Goal: Task Accomplishment & Management: Use online tool/utility

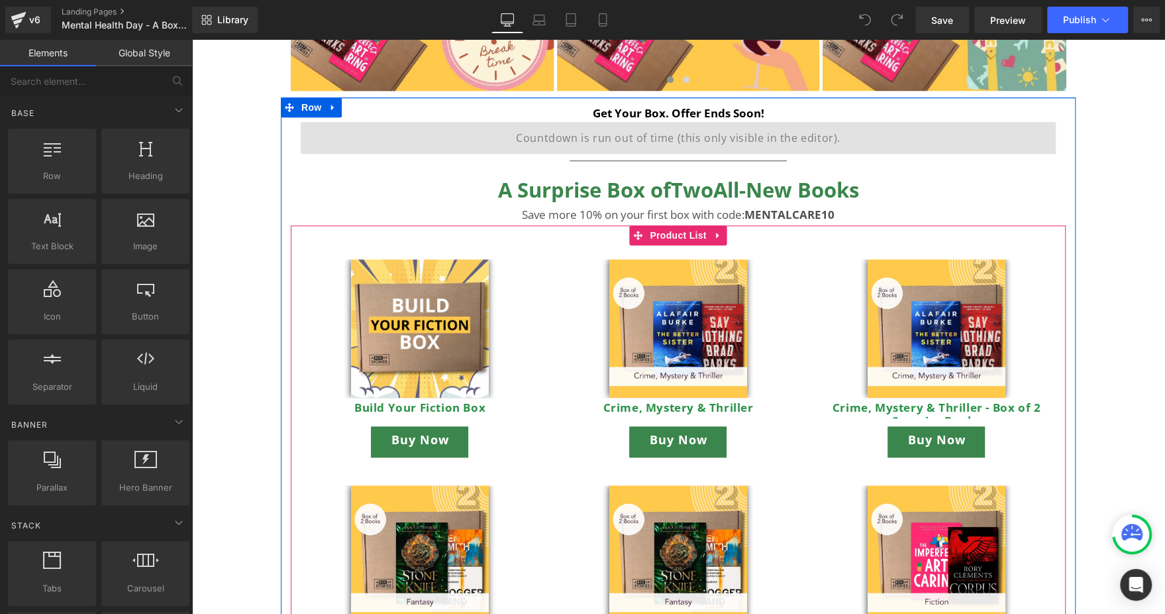
scroll to position [596, 0]
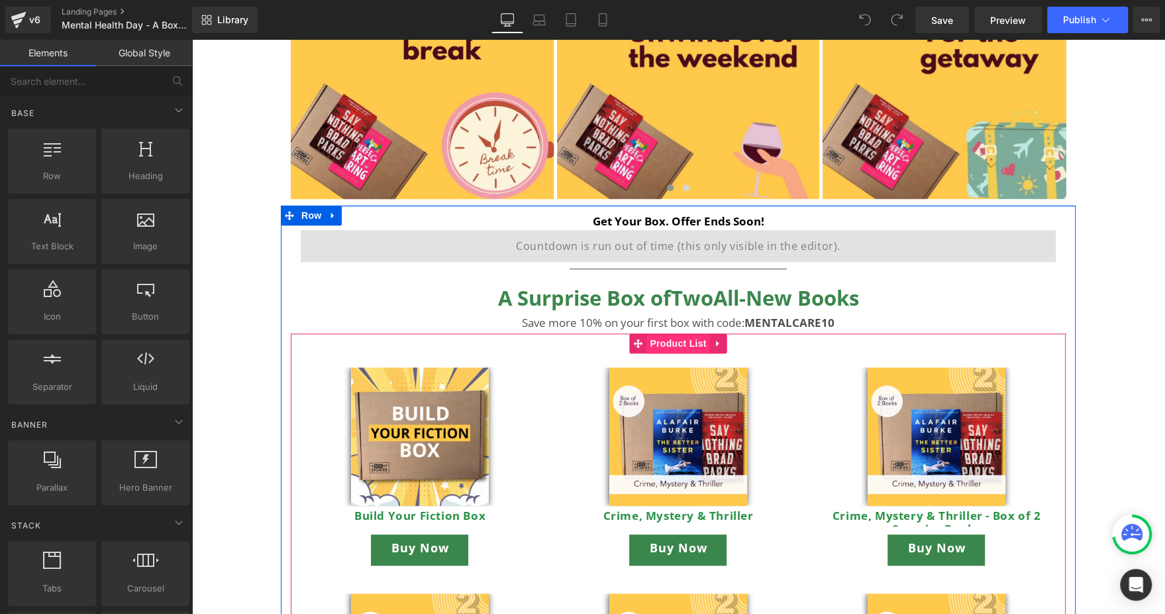
click at [673, 341] on span "Product List" at bounding box center [678, 343] width 63 height 20
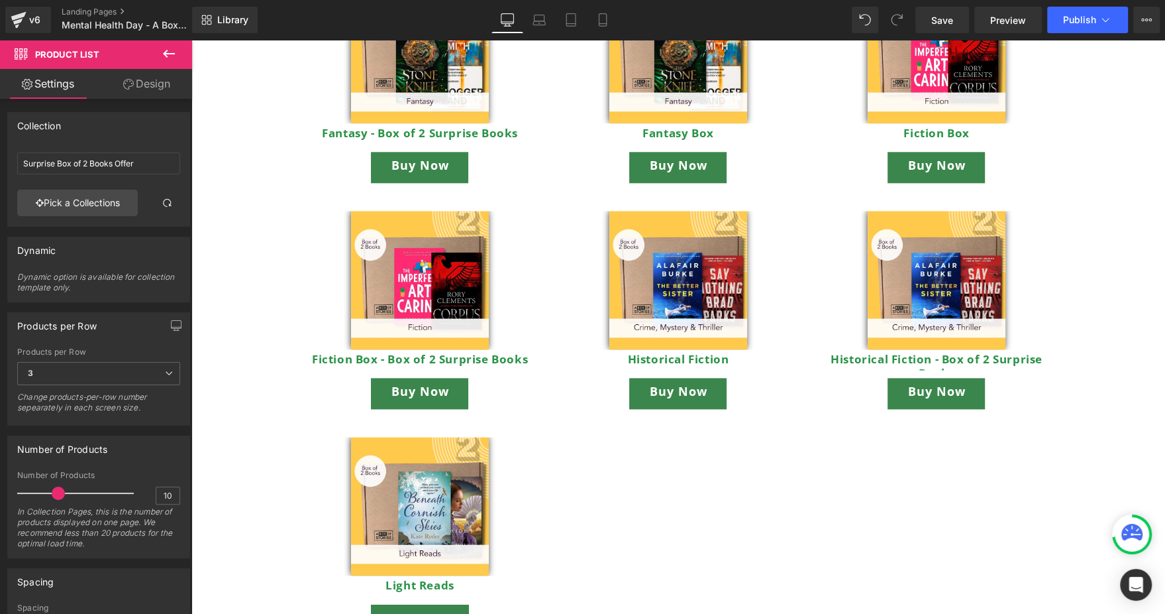
scroll to position [1292, 0]
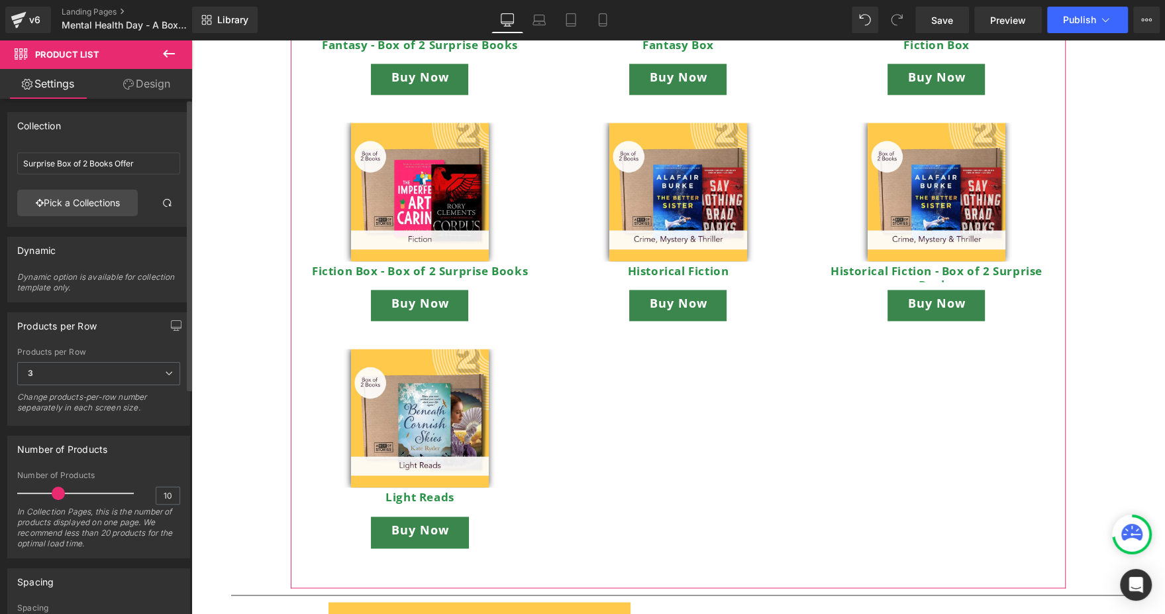
type input "9"
click at [56, 488] on span at bounding box center [54, 492] width 13 height 13
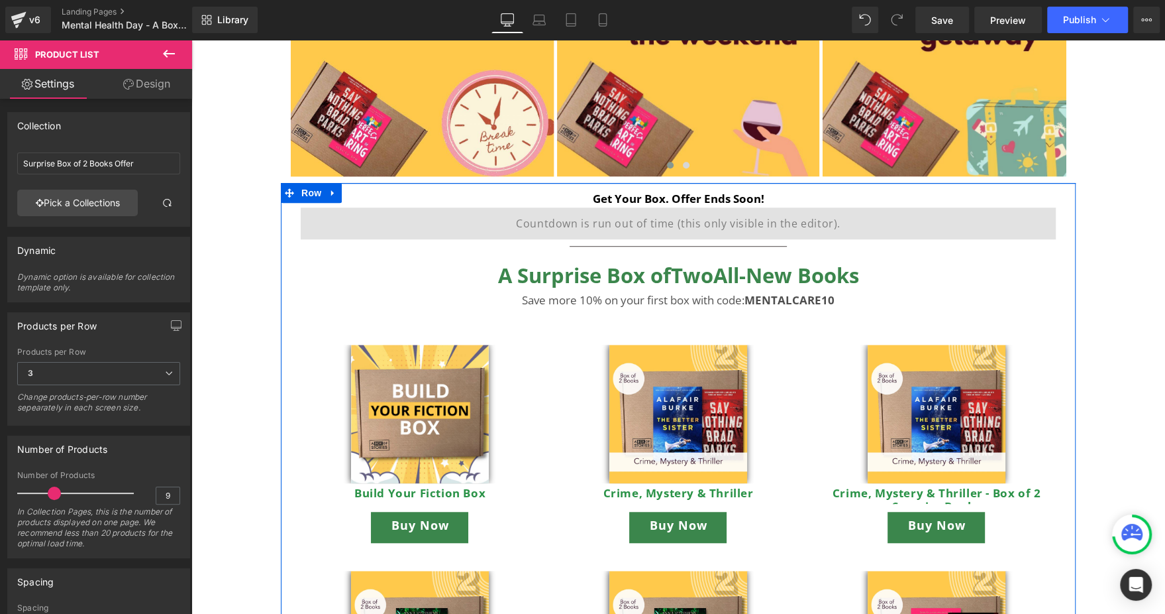
scroll to position [696, 0]
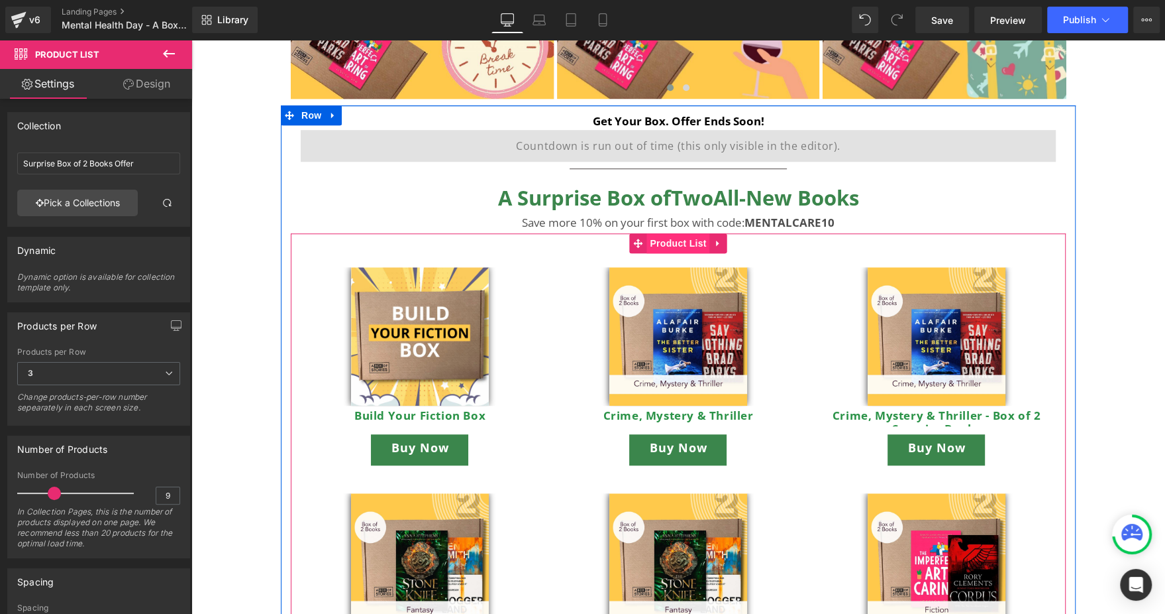
click at [659, 239] on span "Product List" at bounding box center [678, 243] width 63 height 20
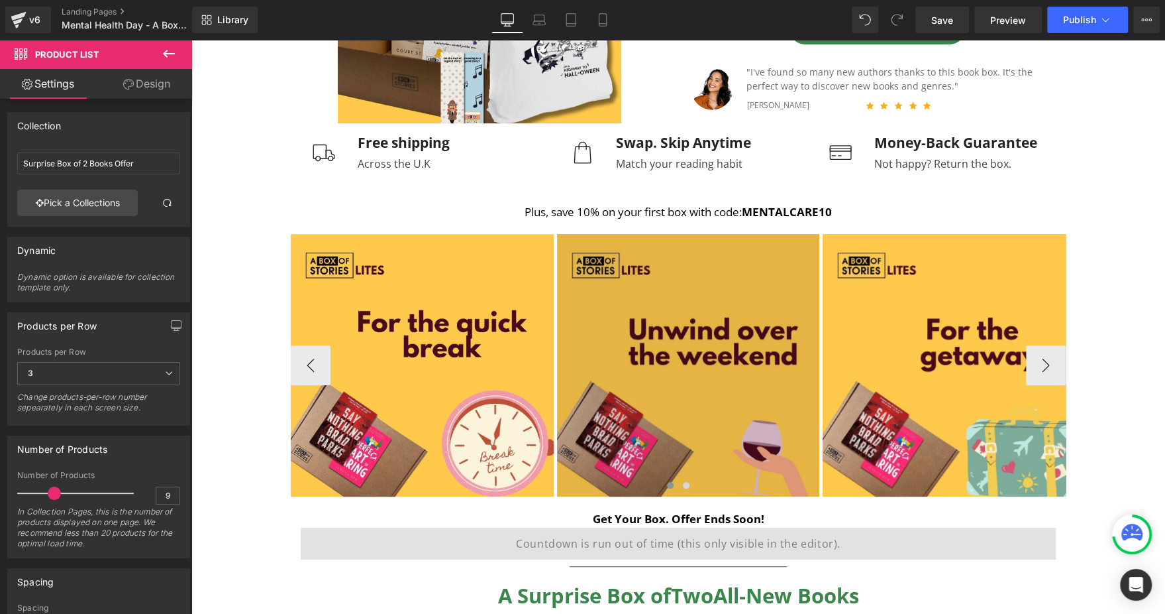
scroll to position [0, 0]
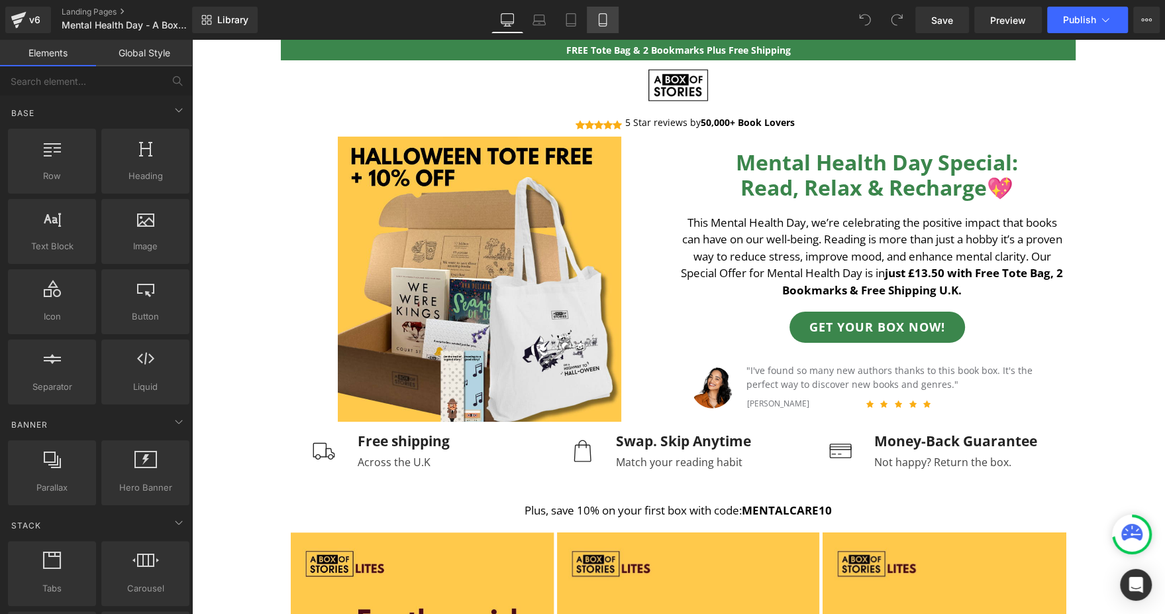
click at [608, 19] on icon at bounding box center [602, 19] width 13 height 13
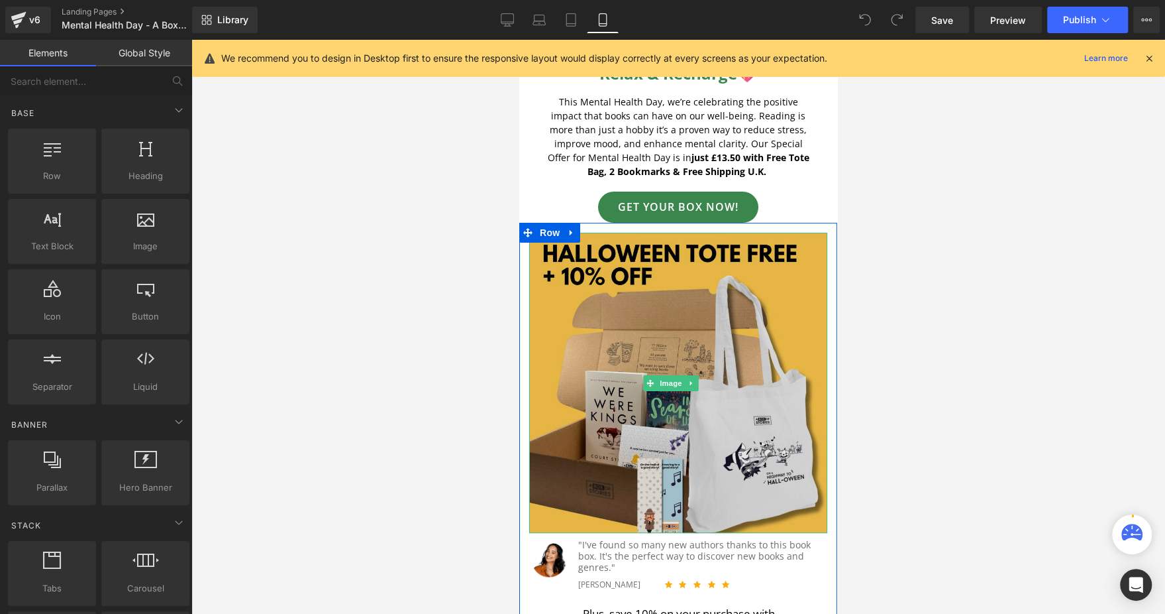
scroll to position [99, 0]
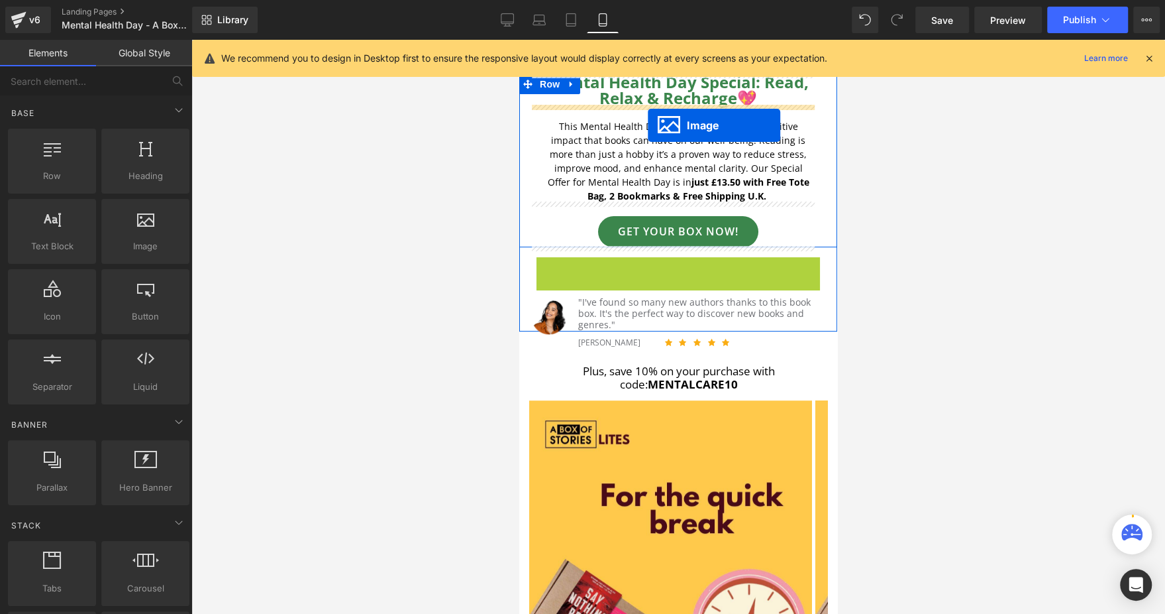
drag, startPoint x: 673, startPoint y: 396, endPoint x: 648, endPoint y: 125, distance: 272.1
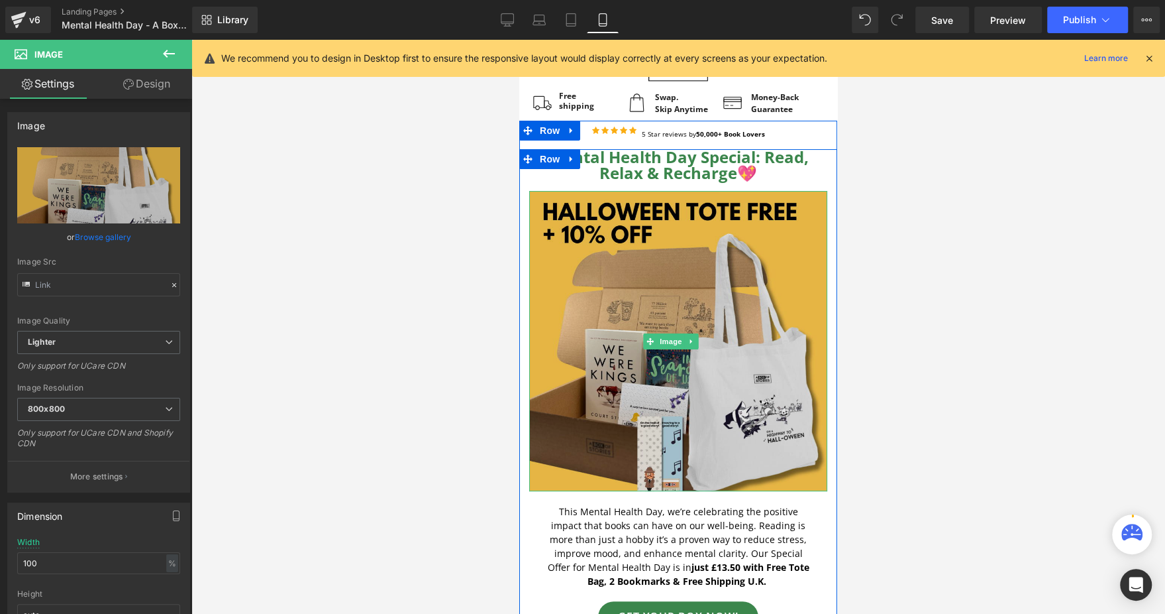
scroll to position [0, 0]
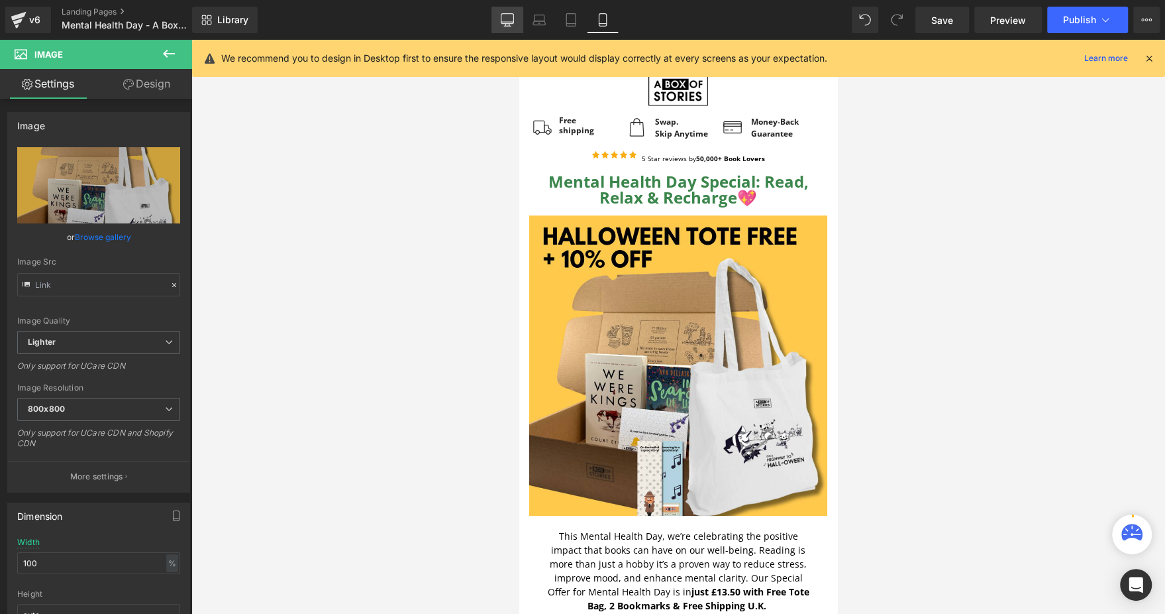
click at [499, 14] on link "Desktop" at bounding box center [508, 20] width 32 height 27
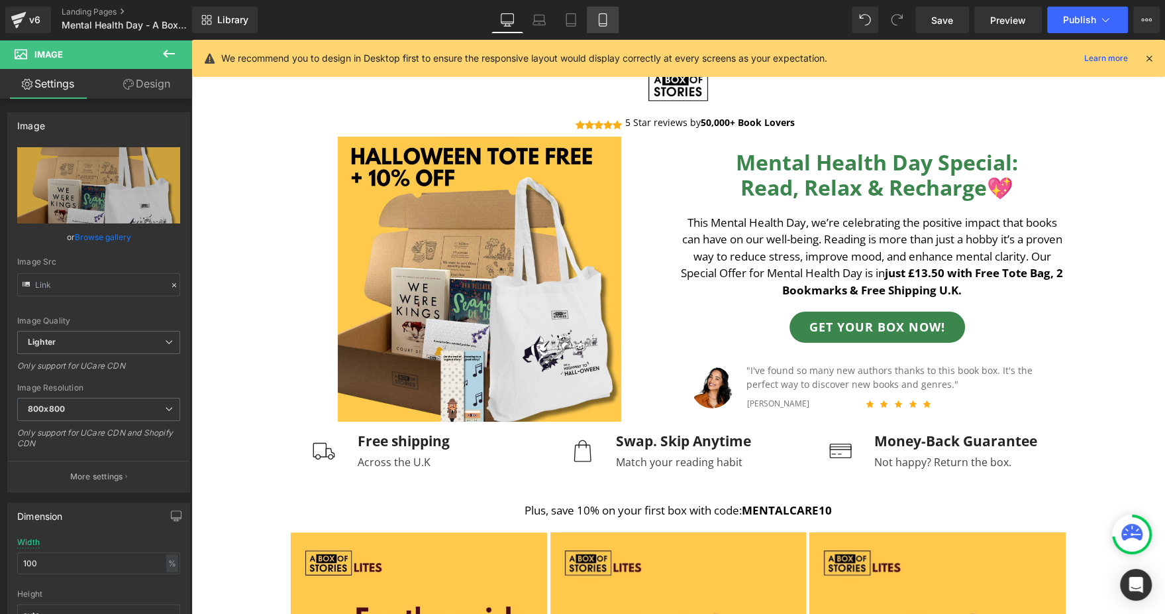
click at [587, 27] on link "Mobile" at bounding box center [603, 20] width 32 height 27
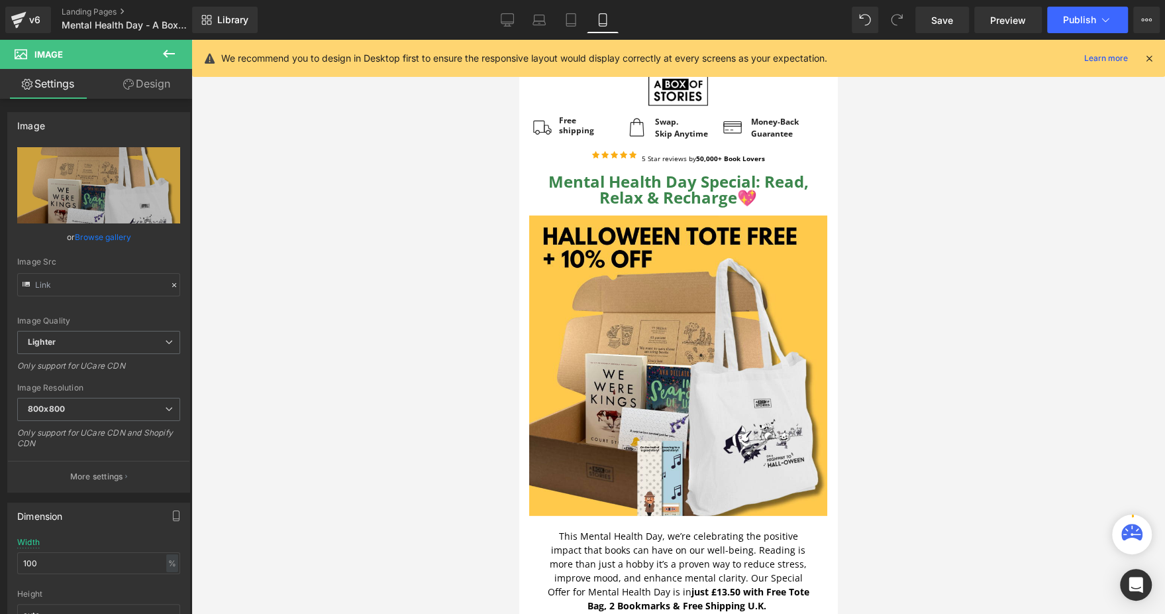
click at [608, 26] on icon at bounding box center [602, 19] width 13 height 13
click at [575, 23] on icon at bounding box center [571, 20] width 9 height 13
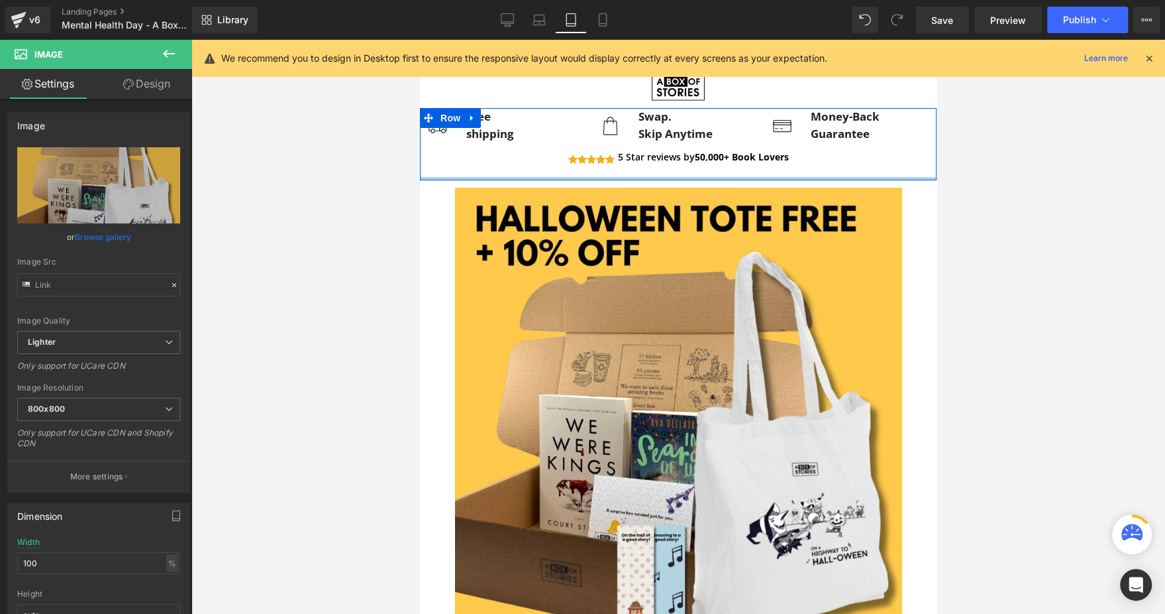
click at [693, 179] on div at bounding box center [678, 178] width 517 height 3
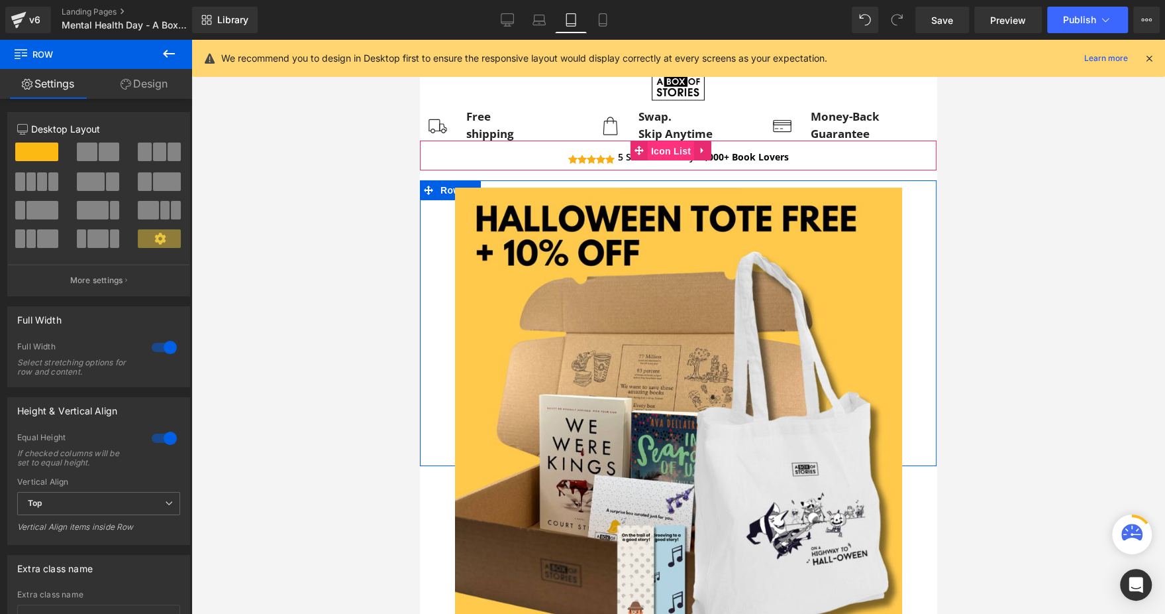
click at [665, 152] on span "Icon List" at bounding box center [671, 151] width 46 height 20
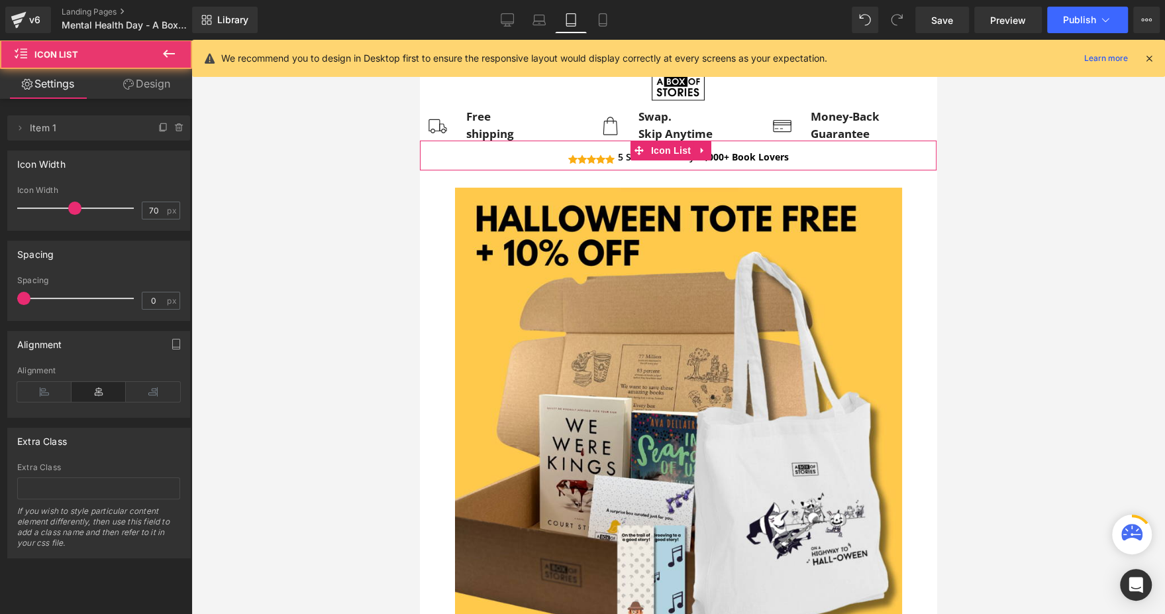
click at [148, 83] on link "Design" at bounding box center [147, 84] width 96 height 30
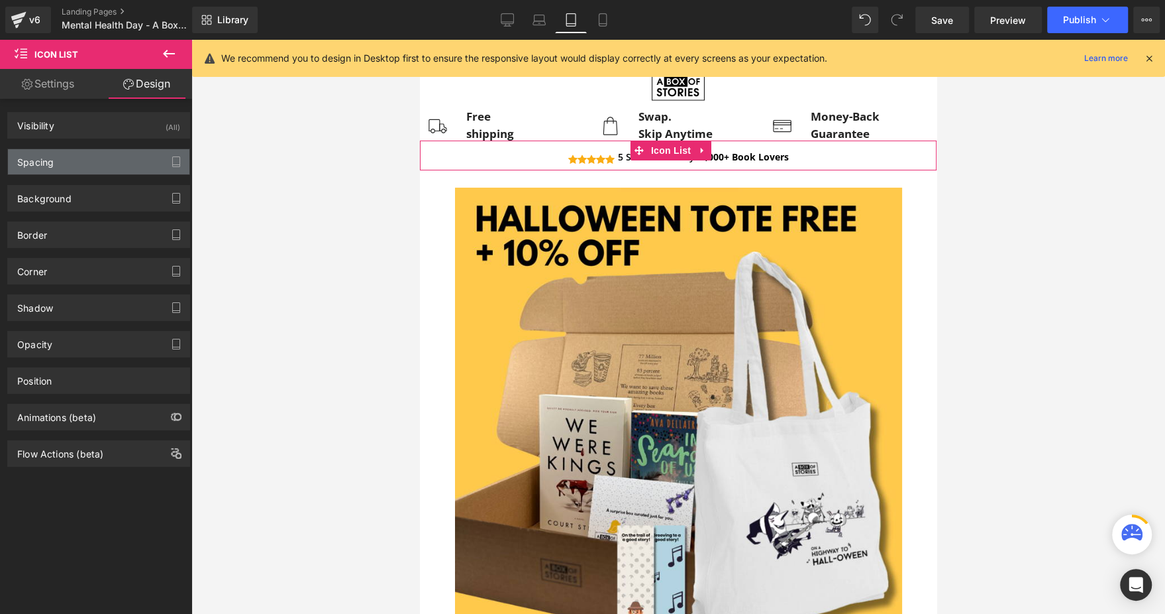
click at [102, 150] on div "Spacing" at bounding box center [99, 161] width 182 height 25
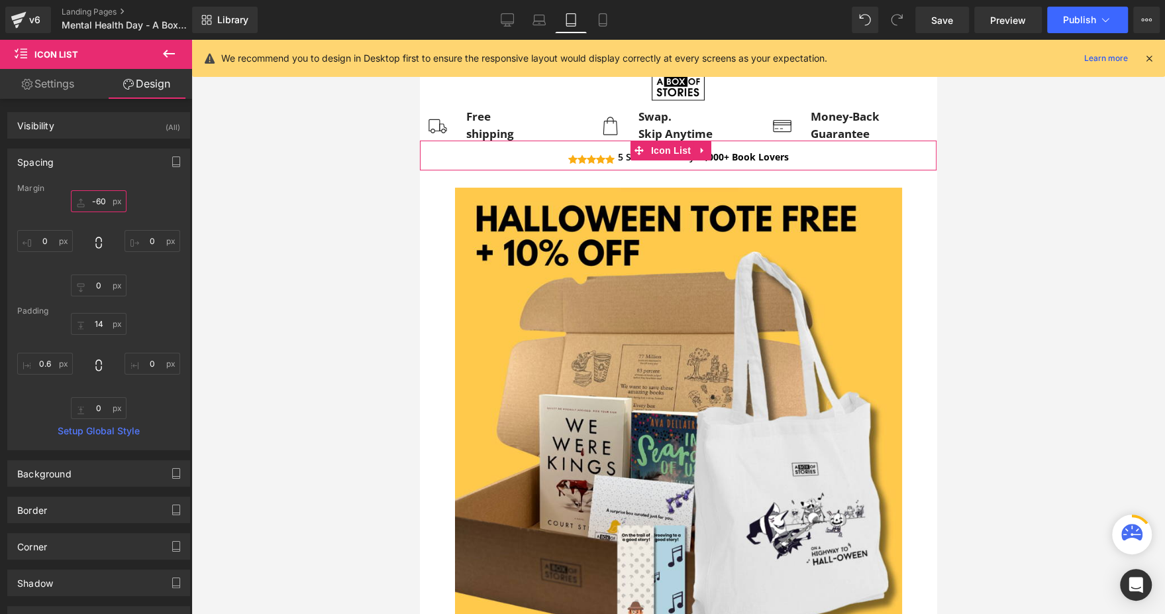
click at [107, 202] on input "-60" at bounding box center [99, 201] width 56 height 22
click at [105, 327] on input "14" at bounding box center [99, 324] width 56 height 22
type input "14"
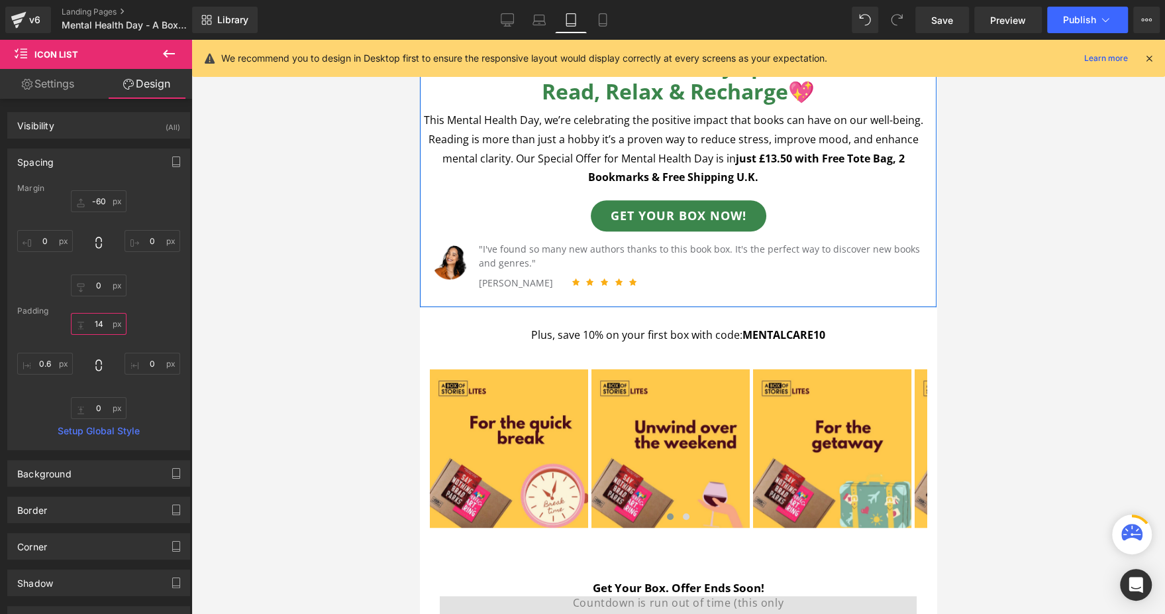
scroll to position [696, 0]
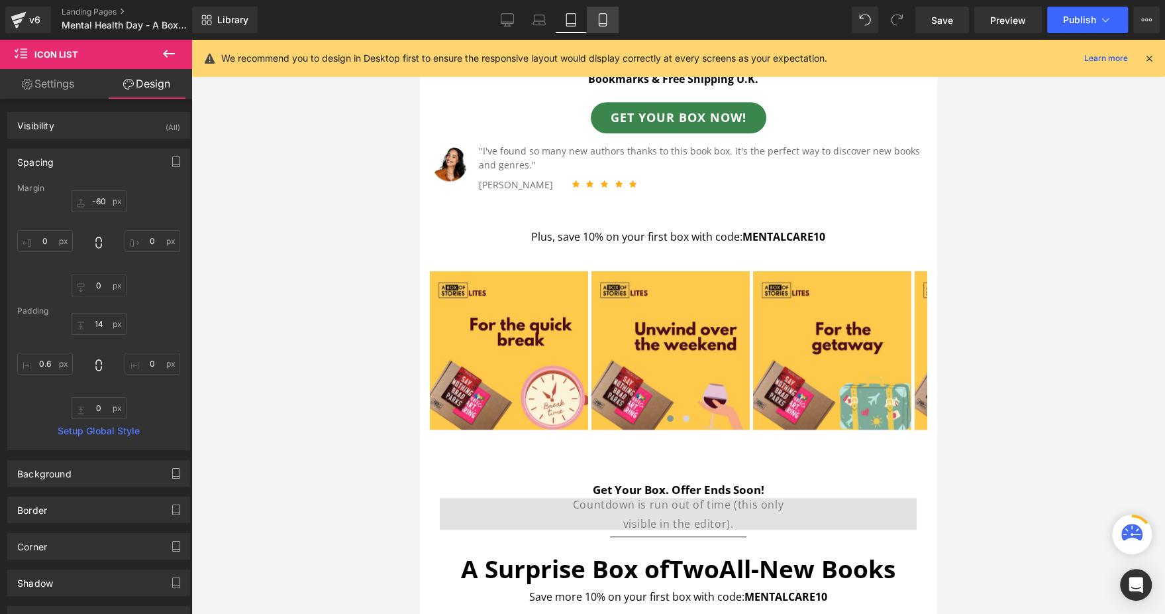
click at [612, 22] on link "Mobile" at bounding box center [603, 20] width 32 height 27
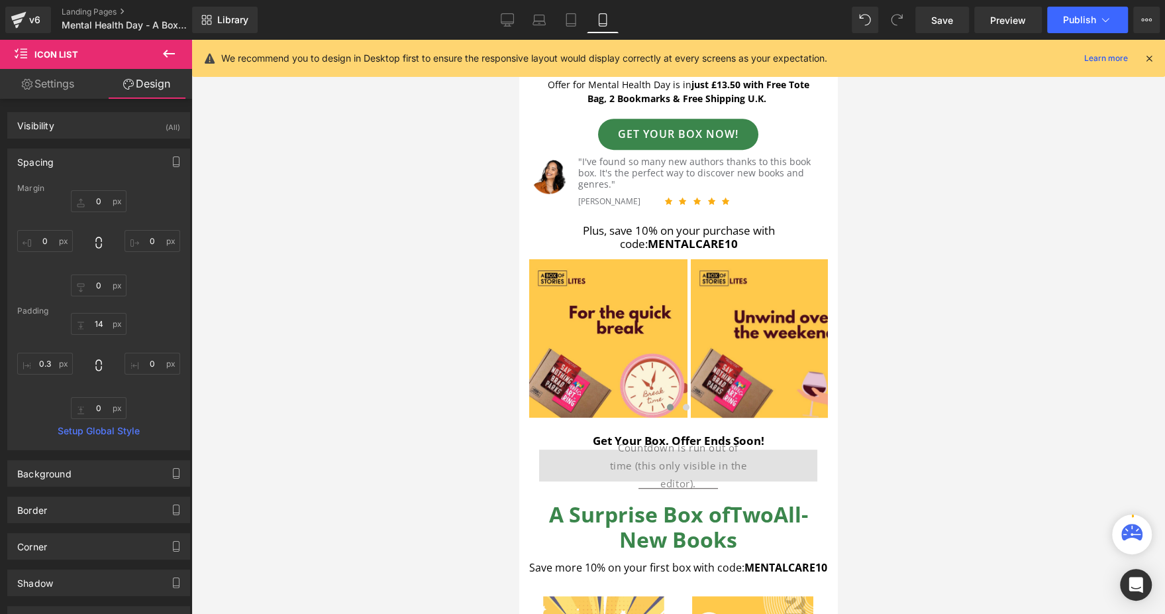
scroll to position [0, 0]
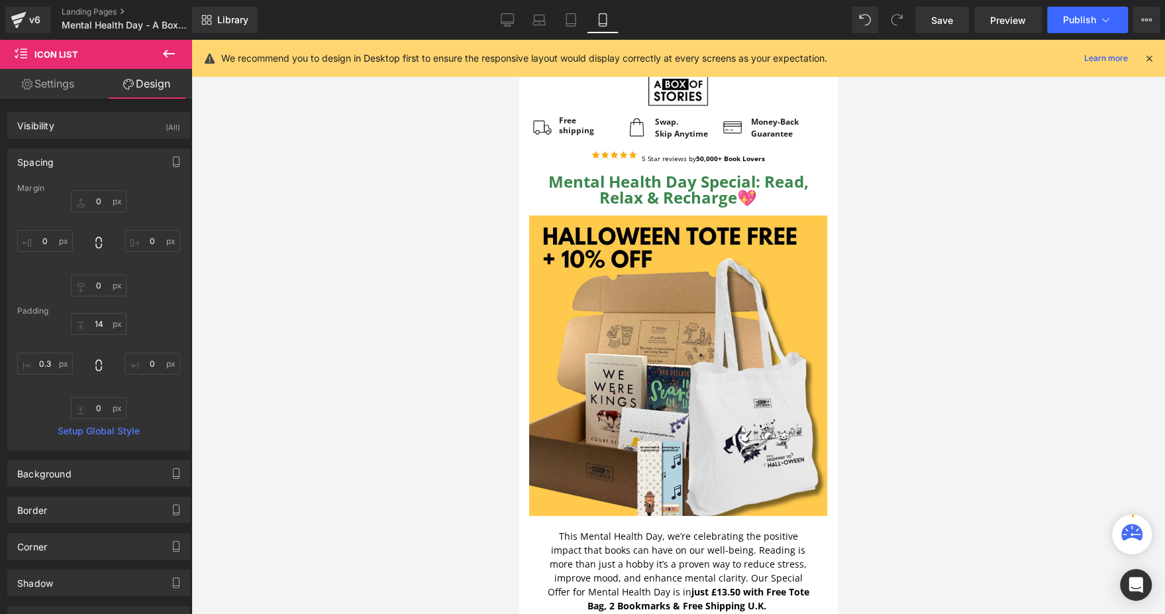
click at [1154, 57] on icon at bounding box center [1150, 58] width 12 height 12
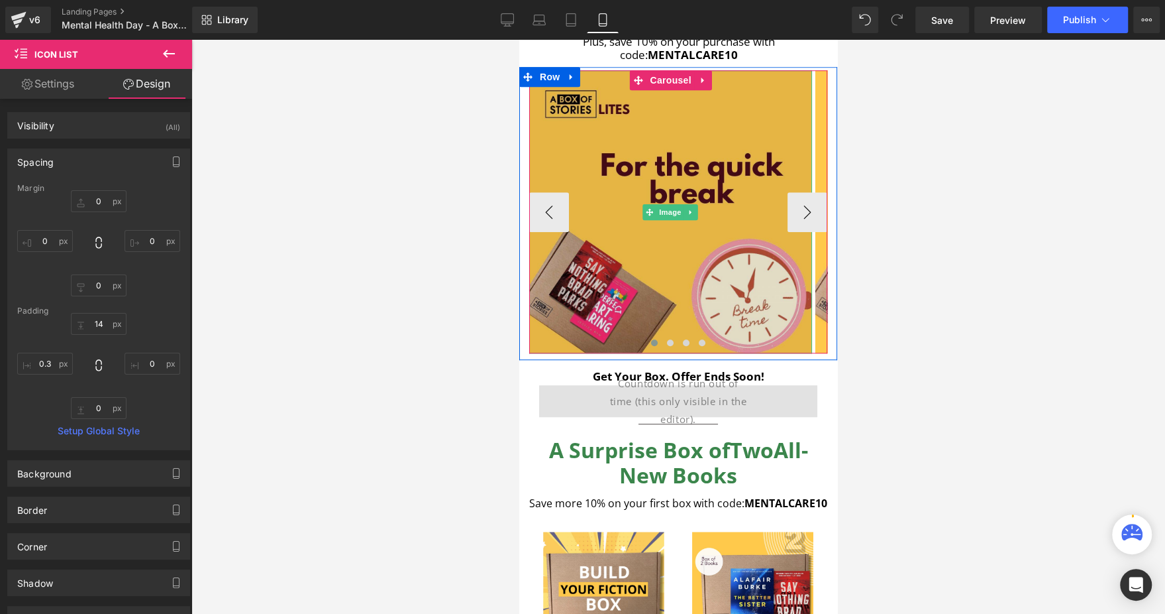
scroll to position [794, 0]
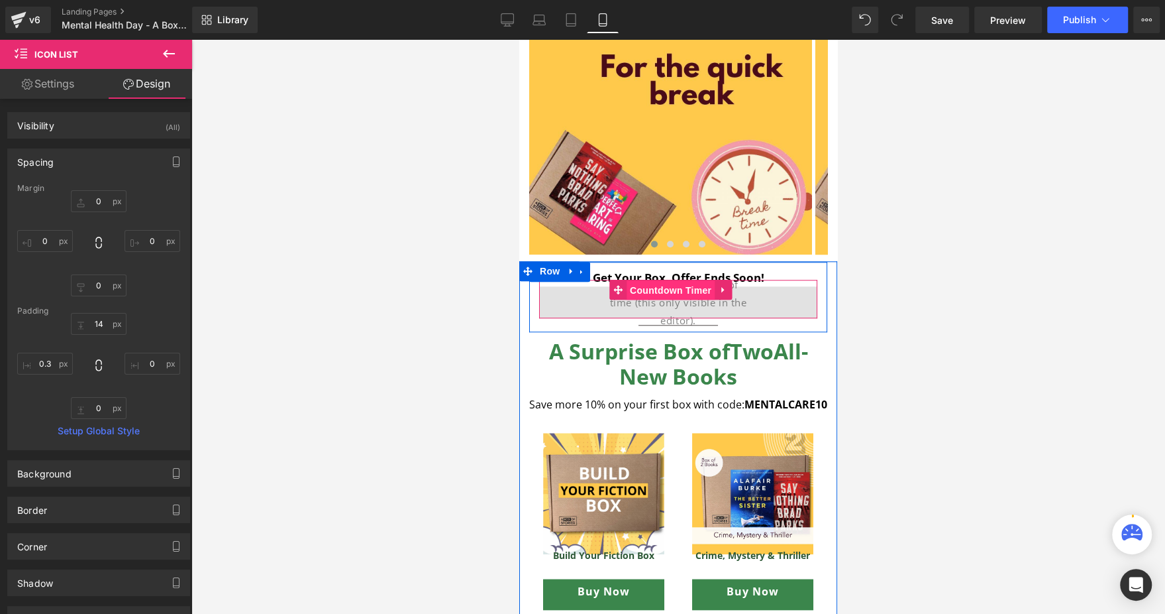
click at [673, 280] on span "Countdown Timer" at bounding box center [671, 290] width 88 height 20
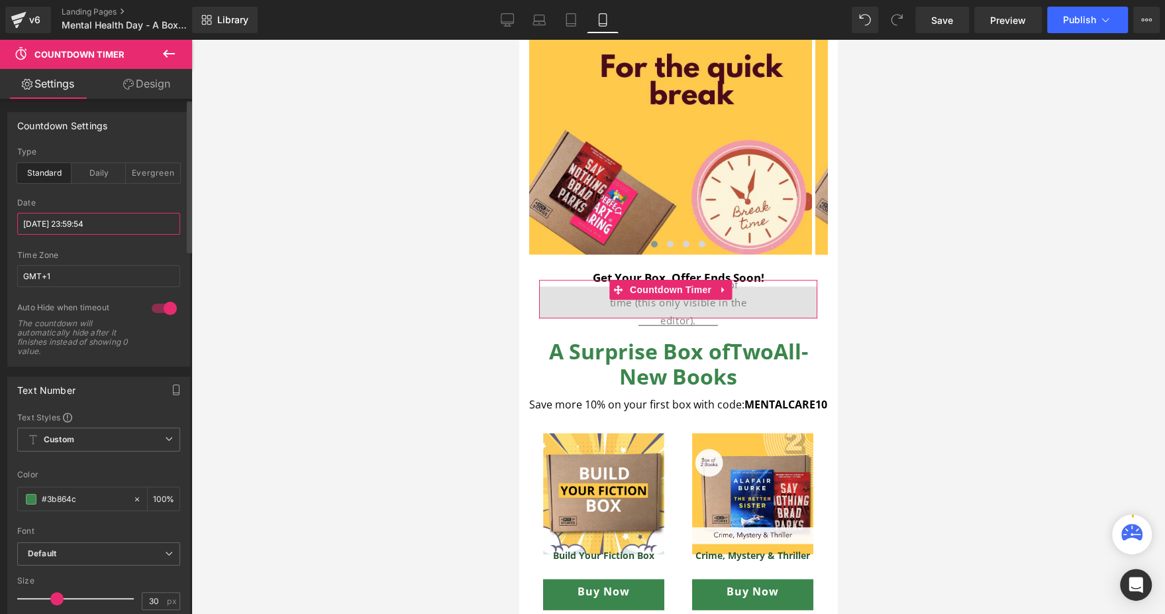
click at [100, 231] on input "[DATE] 23:59:54" at bounding box center [98, 224] width 163 height 22
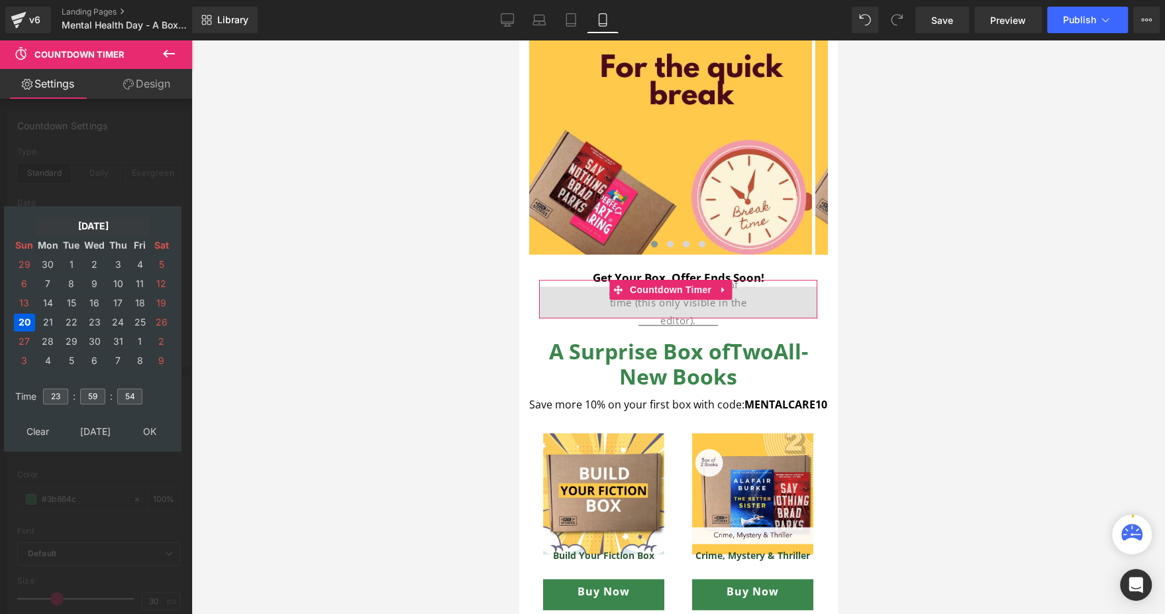
click at [119, 226] on td "[DATE]" at bounding box center [92, 226] width 113 height 18
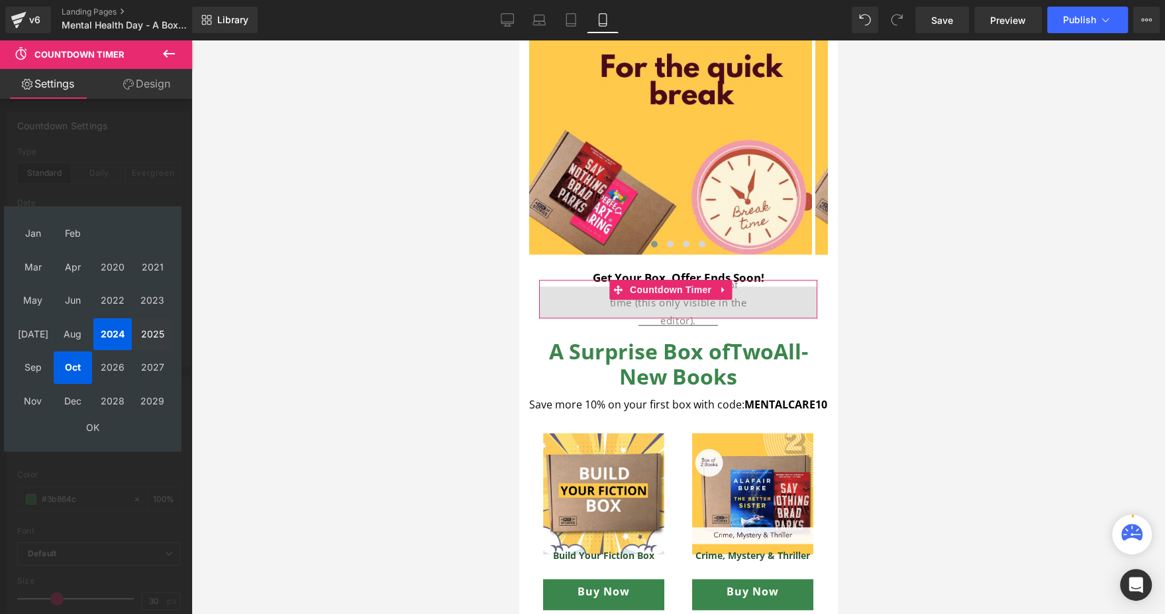
click at [154, 328] on td "2025" at bounding box center [152, 334] width 38 height 32
click at [96, 428] on td "OK" at bounding box center [93, 427] width 158 height 18
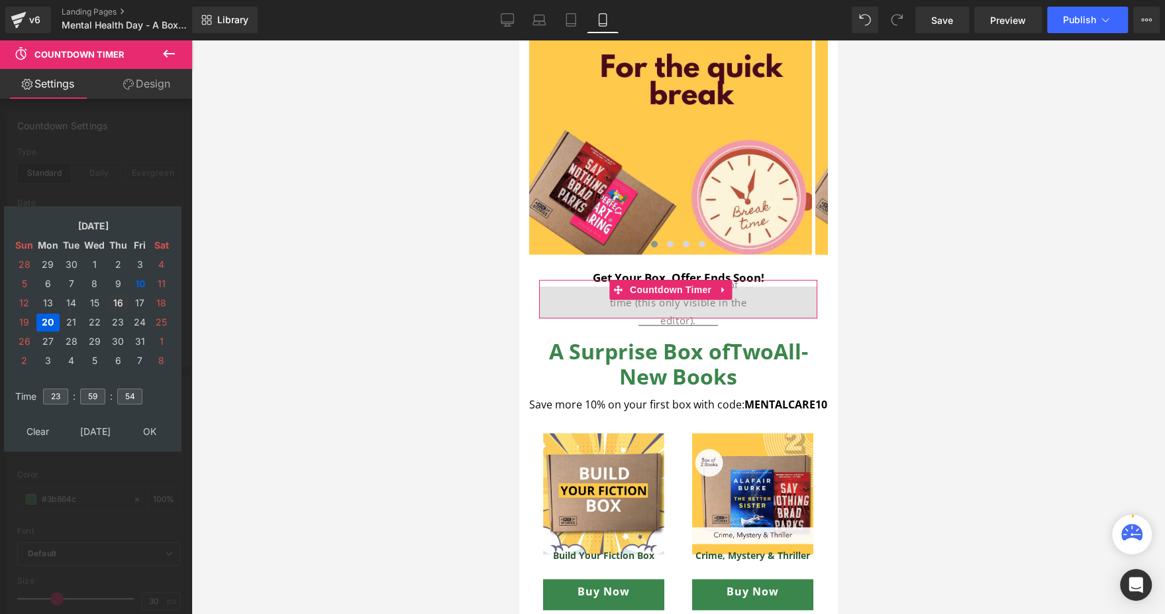
click at [118, 299] on td "16" at bounding box center [117, 303] width 21 height 18
click at [74, 301] on td "14" at bounding box center [71, 303] width 21 height 18
click at [93, 301] on td "15" at bounding box center [94, 303] width 23 height 18
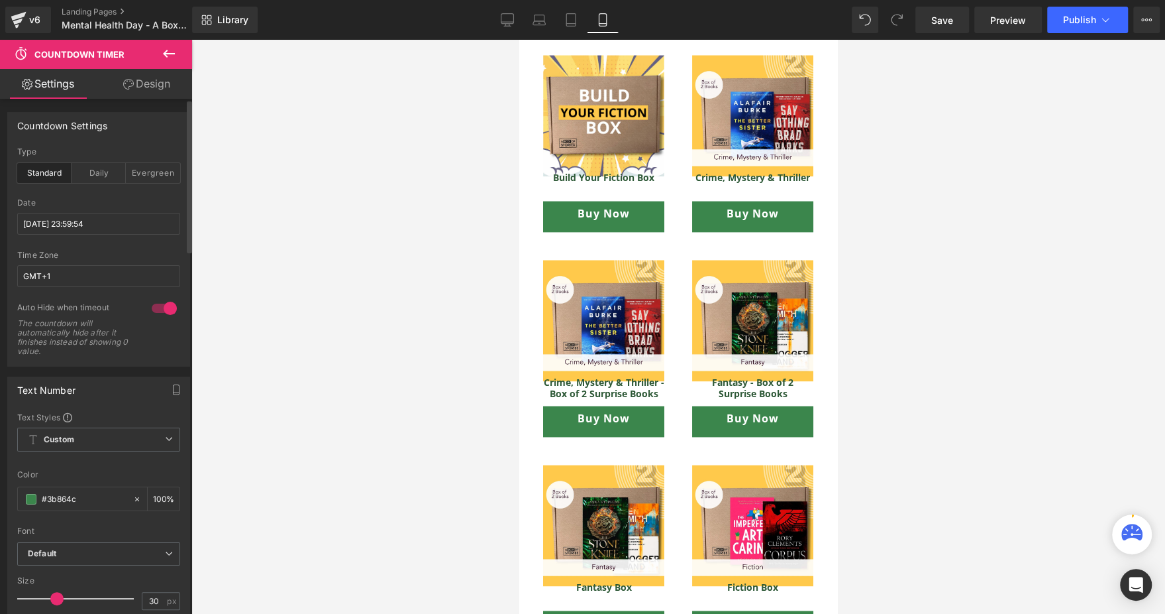
scroll to position [993, 0]
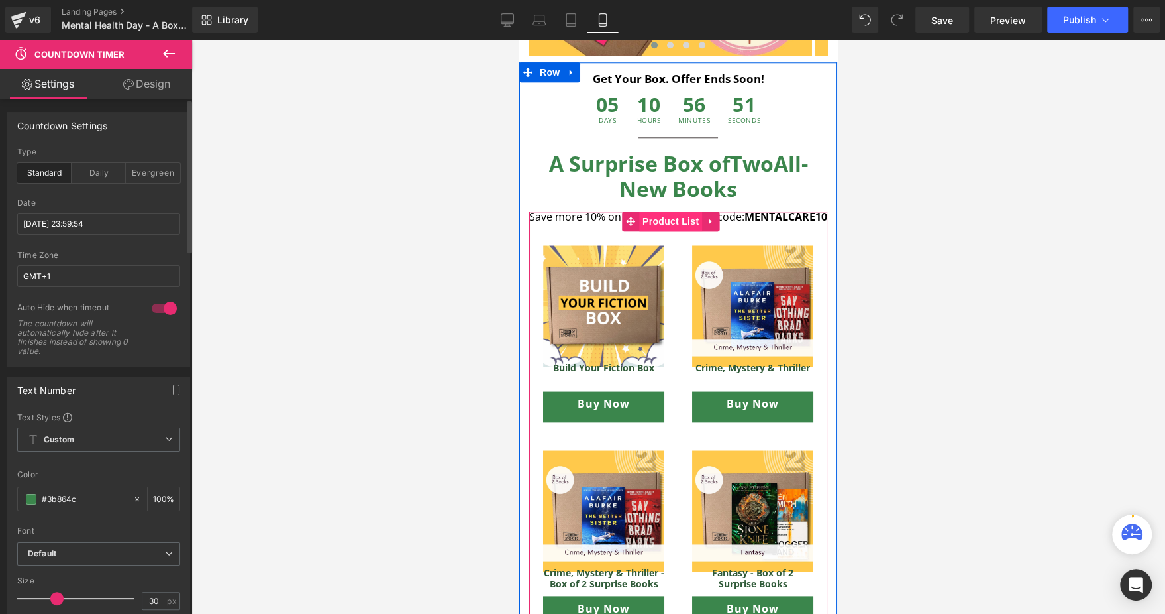
click at [664, 221] on span "Product List" at bounding box center [670, 221] width 63 height 20
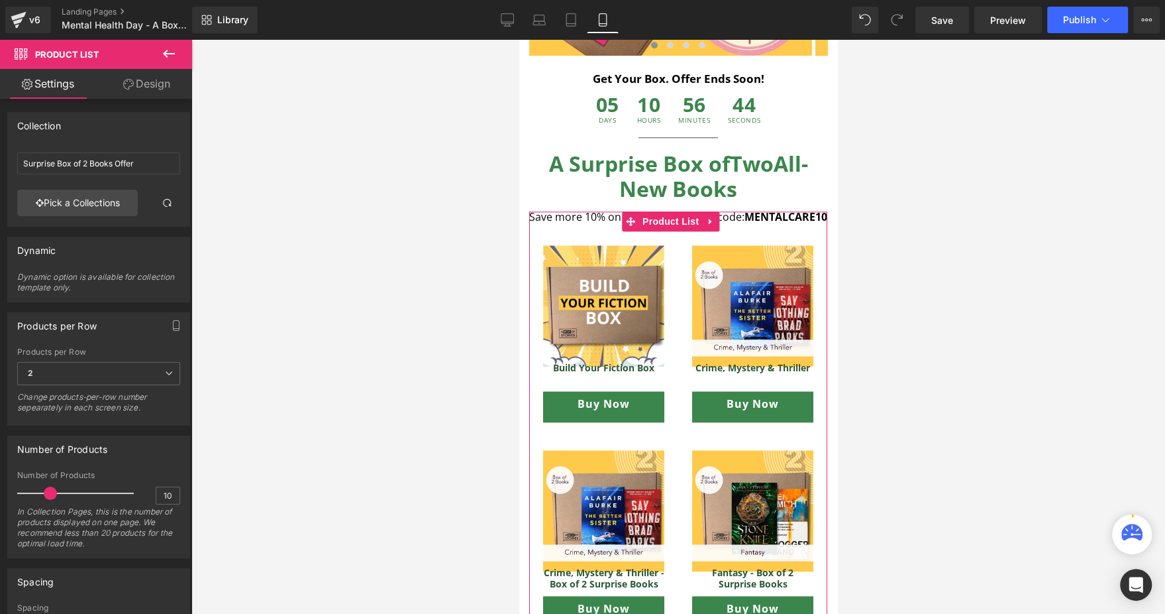
drag, startPoint x: 51, startPoint y: 494, endPoint x: 43, endPoint y: 492, distance: 8.2
click at [44, 492] on span at bounding box center [50, 492] width 13 height 13
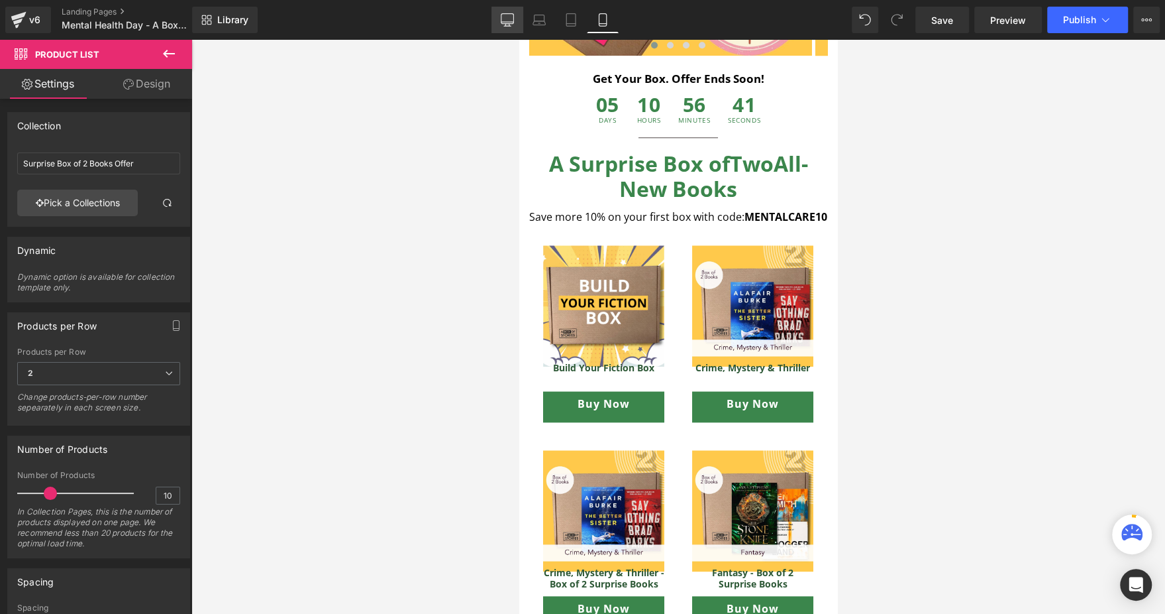
click at [517, 11] on link "Desktop" at bounding box center [508, 20] width 32 height 27
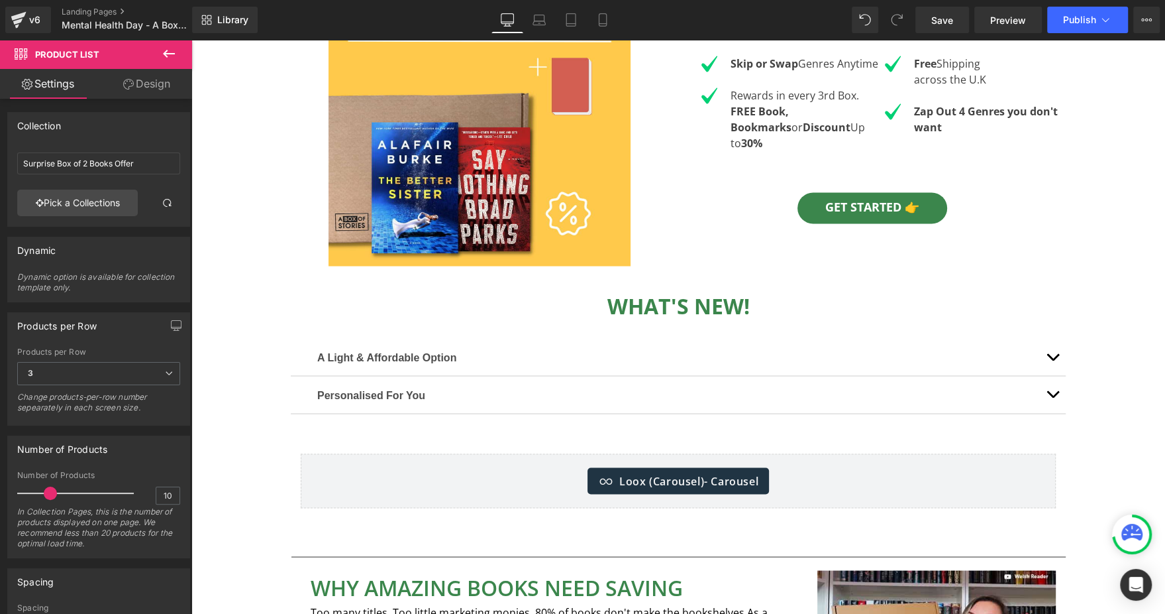
scroll to position [1782, 0]
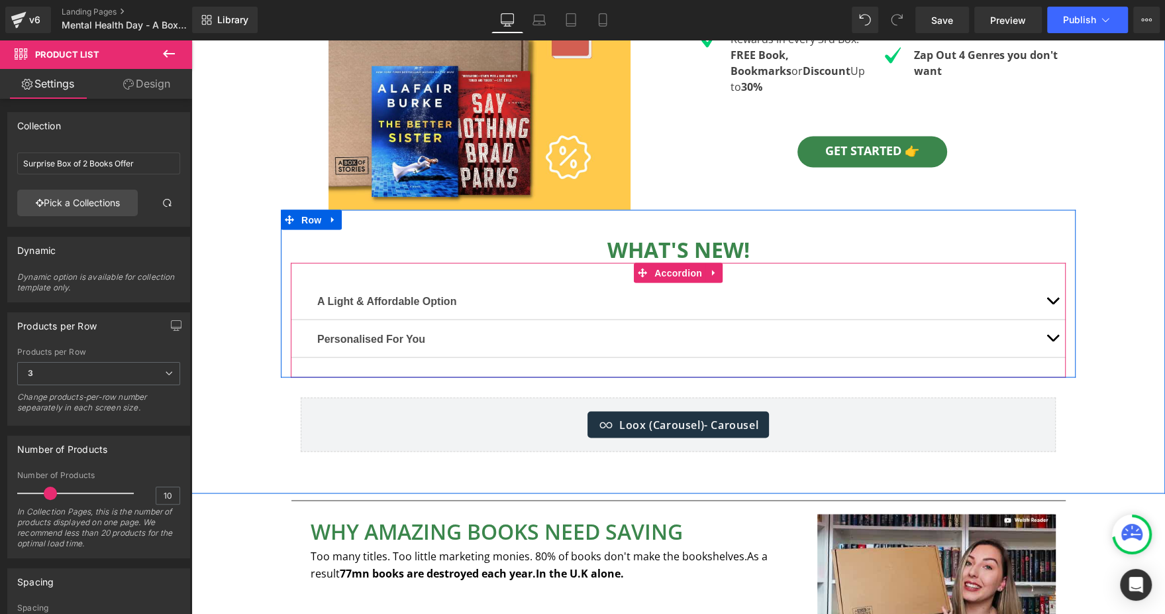
click at [1046, 297] on button "button" at bounding box center [1053, 300] width 27 height 36
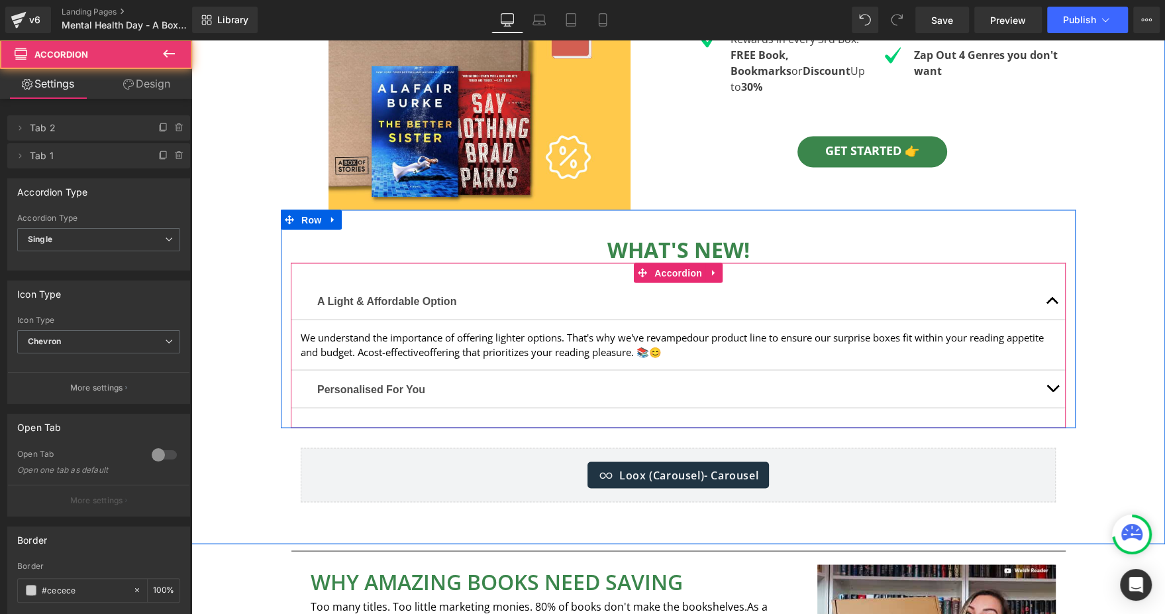
click at [1040, 379] on button "button" at bounding box center [1053, 388] width 27 height 37
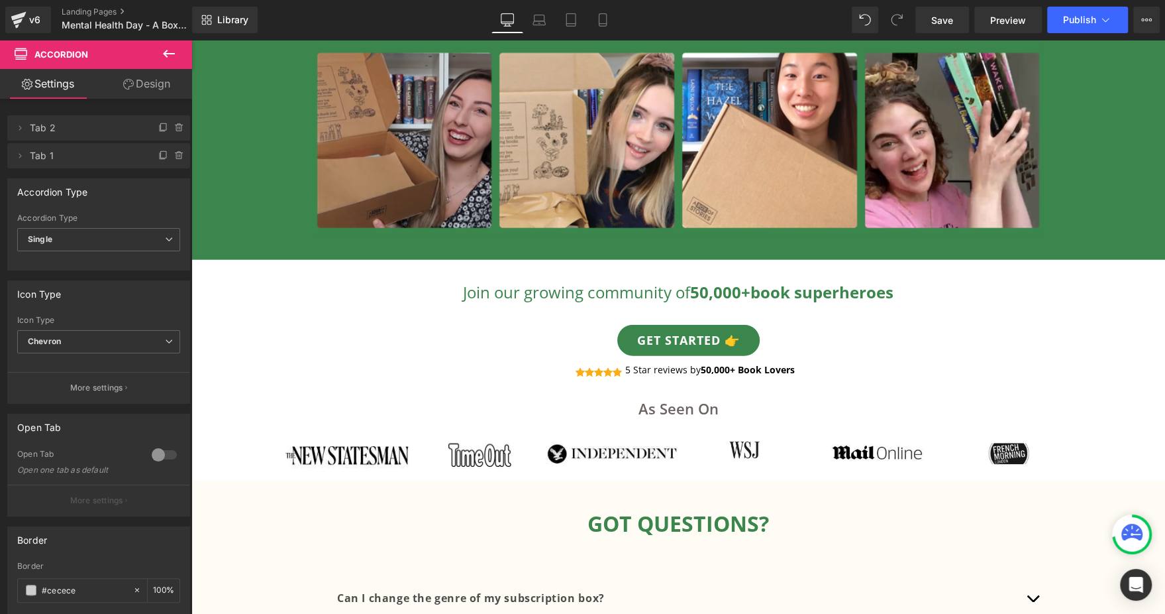
scroll to position [2876, 0]
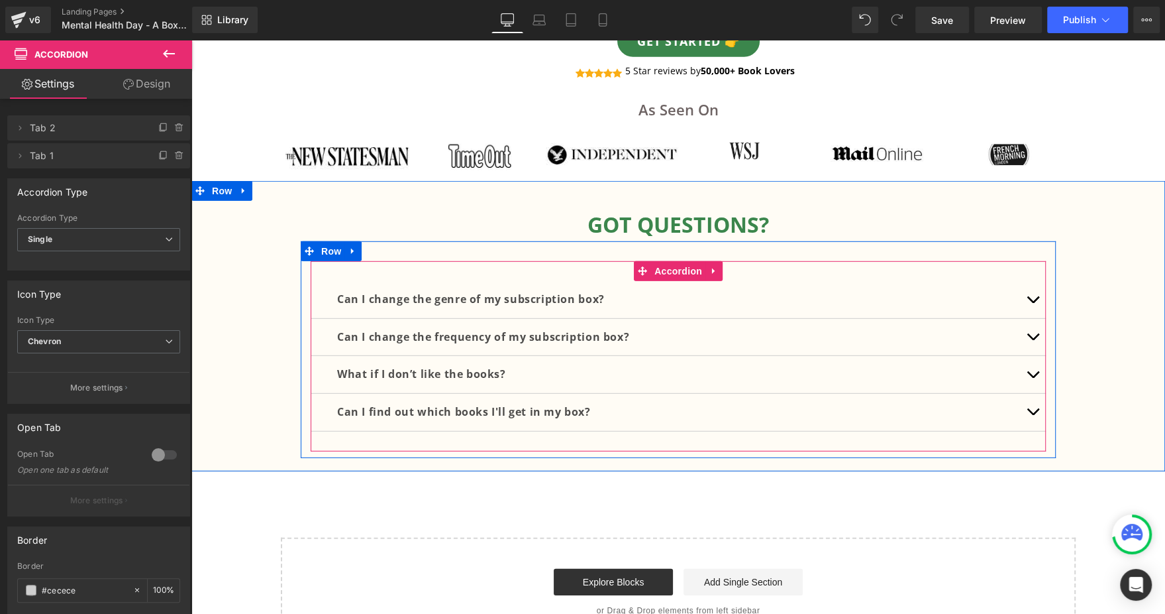
click at [1033, 303] on span "button" at bounding box center [1033, 303] width 0 height 0
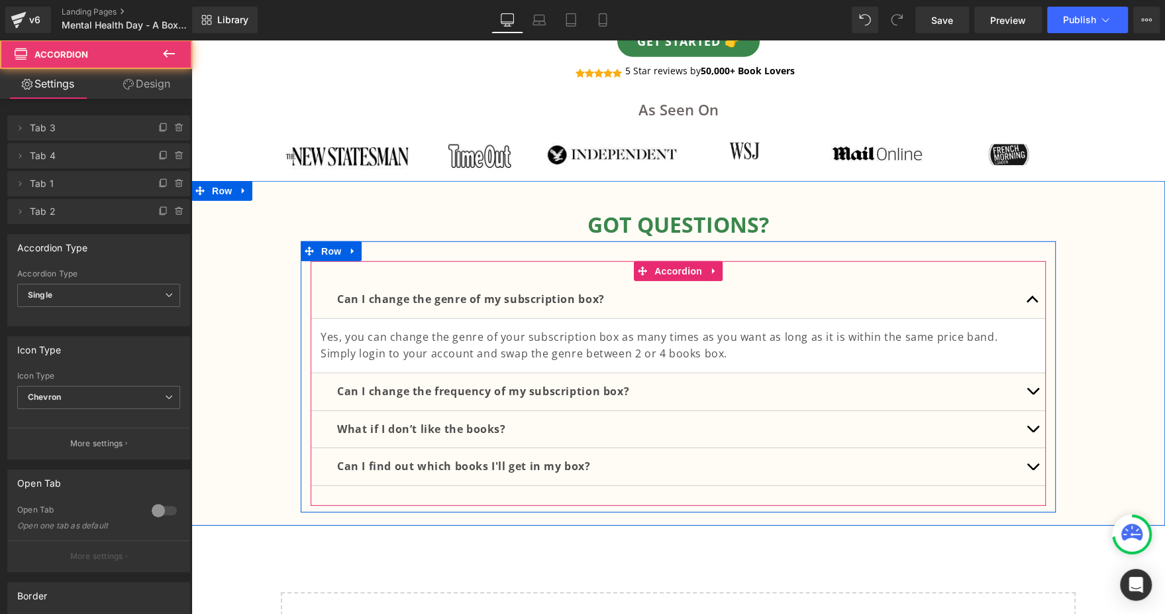
click at [1020, 384] on button "button" at bounding box center [1033, 391] width 27 height 37
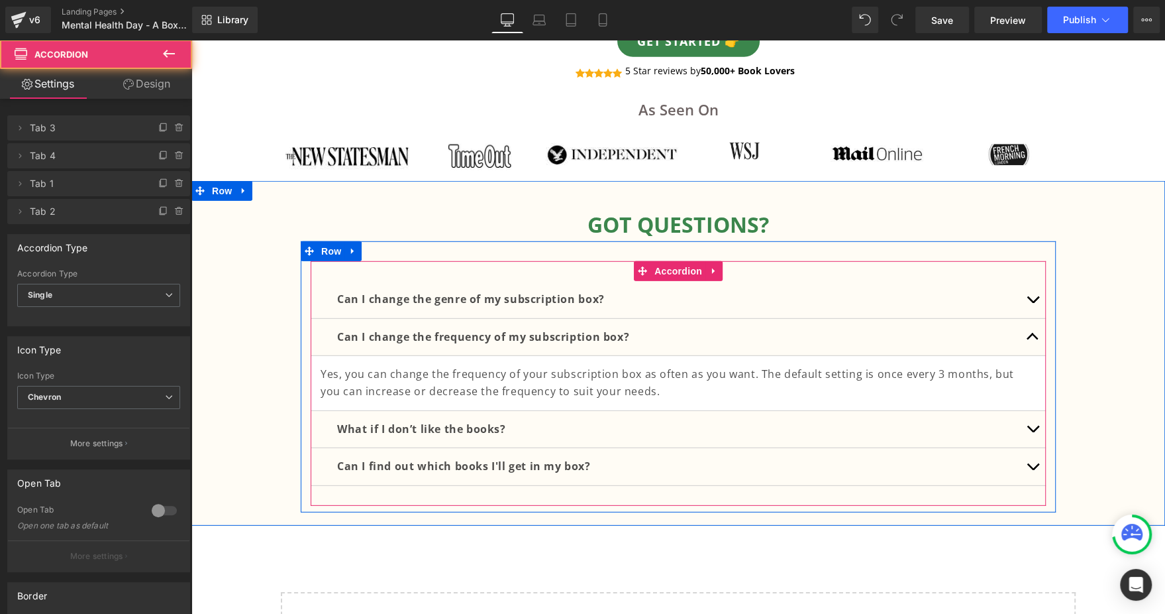
click at [191, 40] on div at bounding box center [191, 40] width 0 height 0
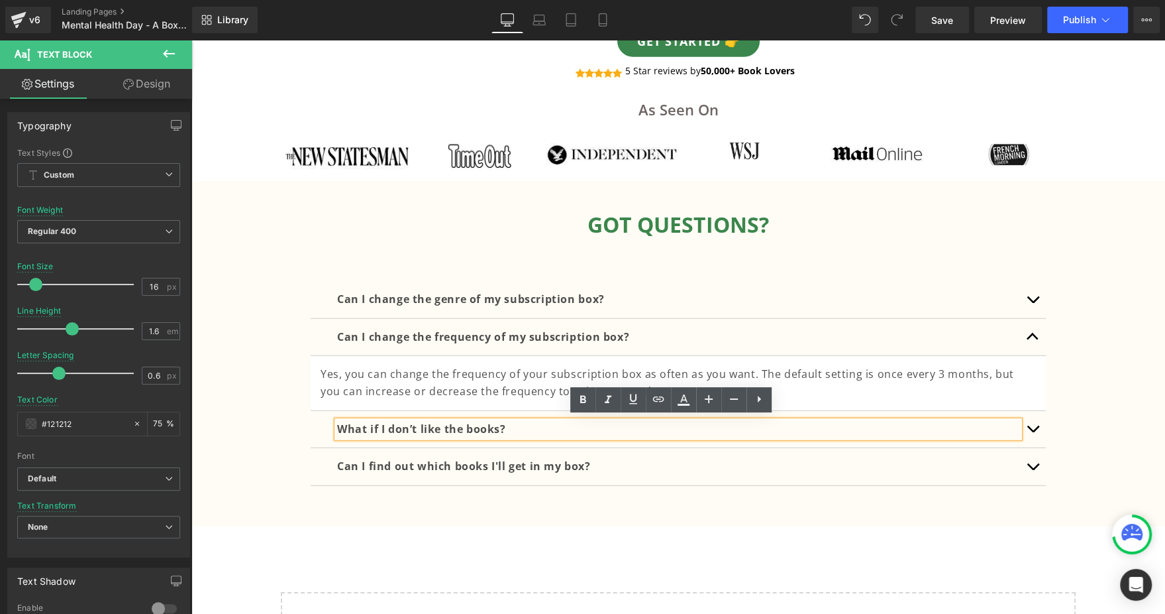
click at [1020, 448] on button "button" at bounding box center [1033, 466] width 27 height 37
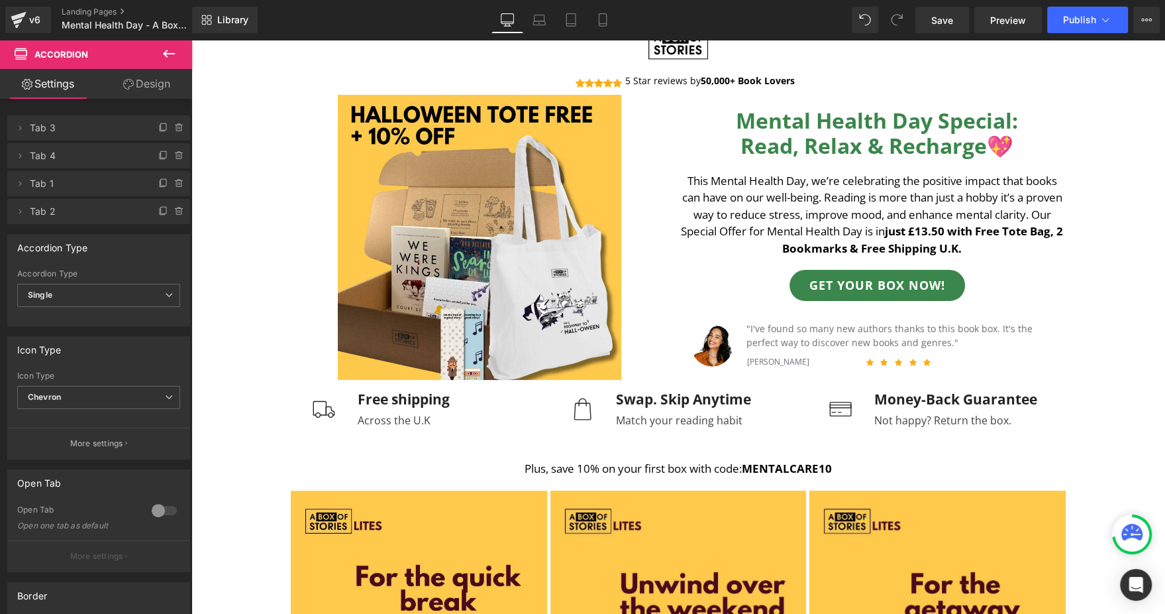
scroll to position [0, 0]
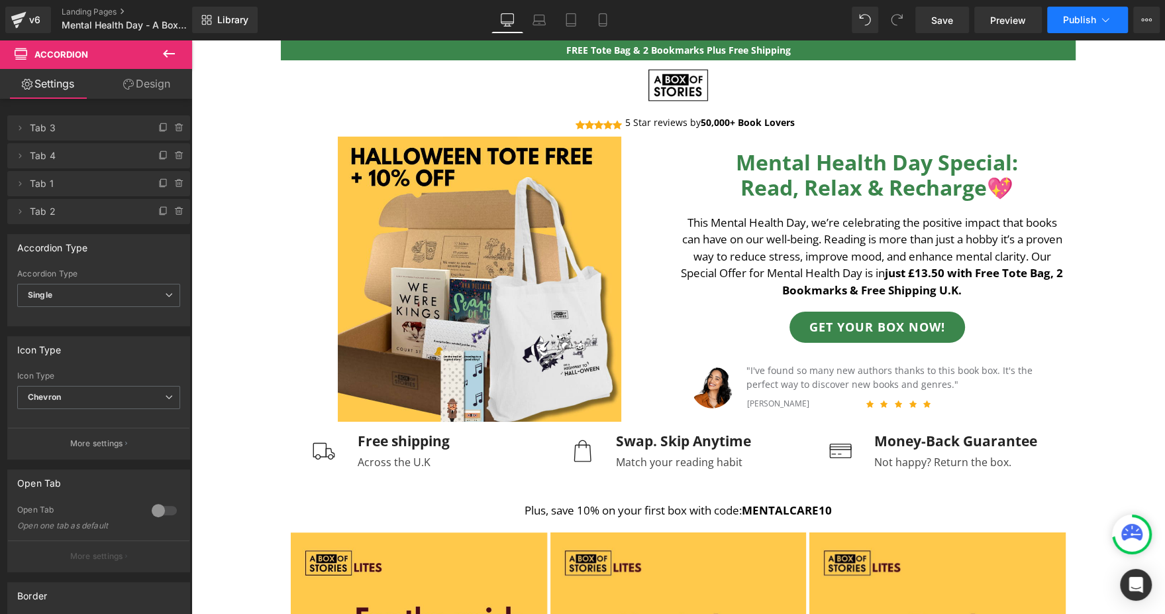
click at [1082, 21] on span "Publish" at bounding box center [1079, 20] width 33 height 11
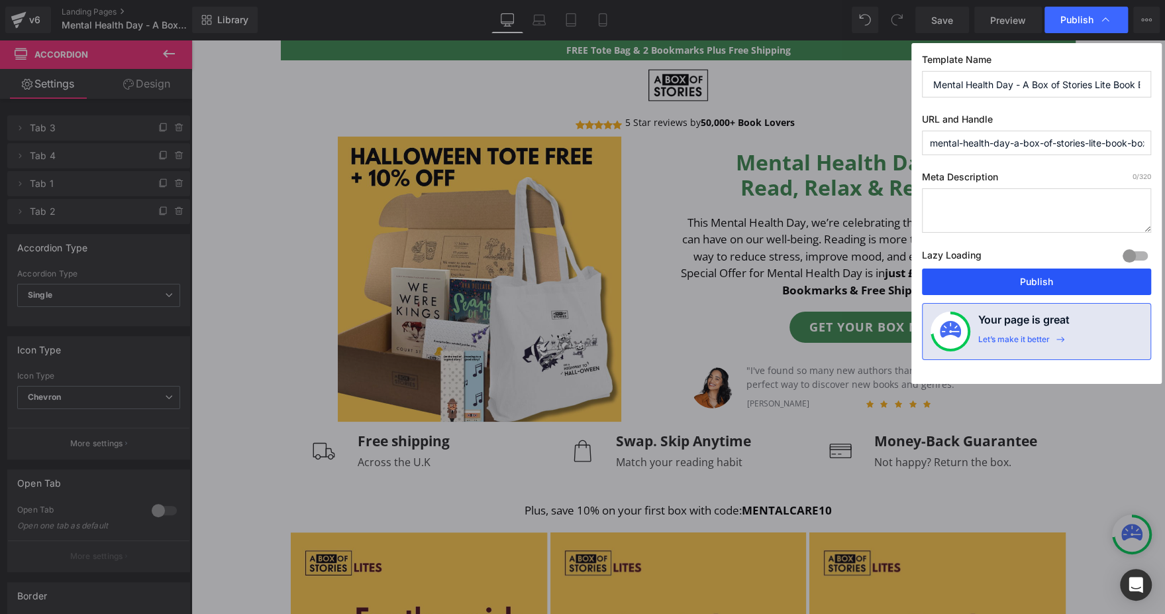
click at [979, 276] on button "Publish" at bounding box center [1036, 281] width 229 height 27
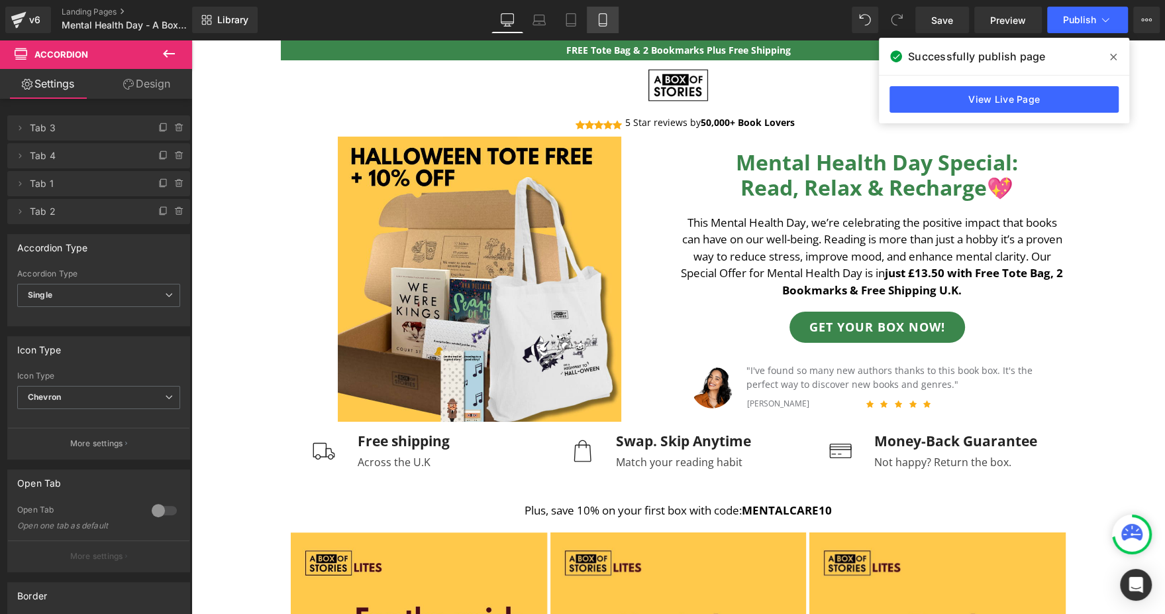
click at [611, 28] on link "Mobile" at bounding box center [603, 20] width 32 height 27
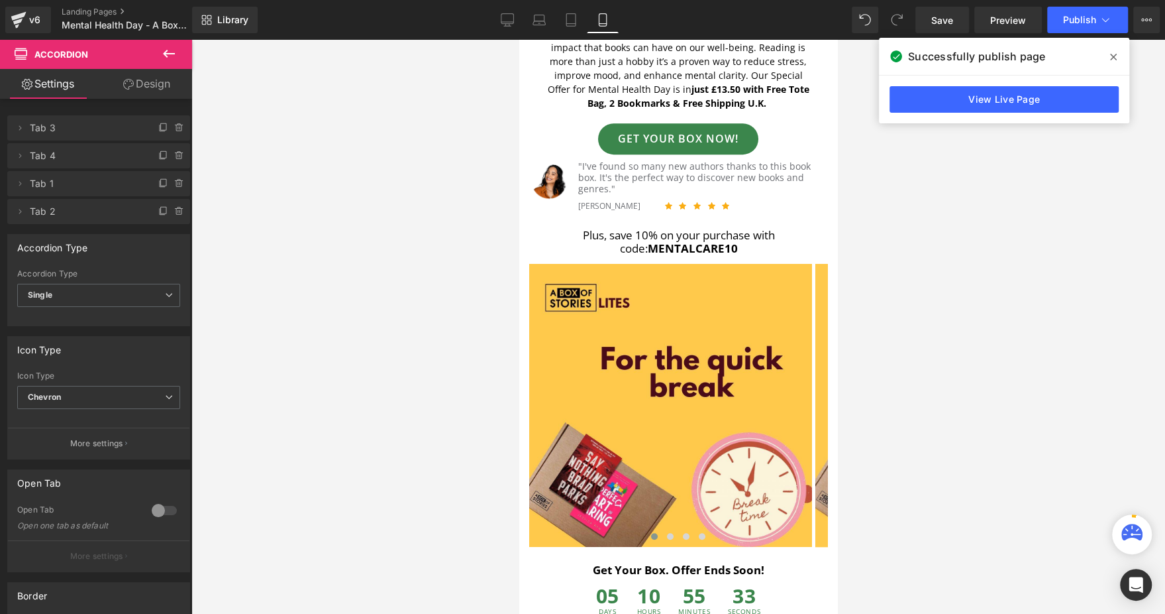
scroll to position [551, 0]
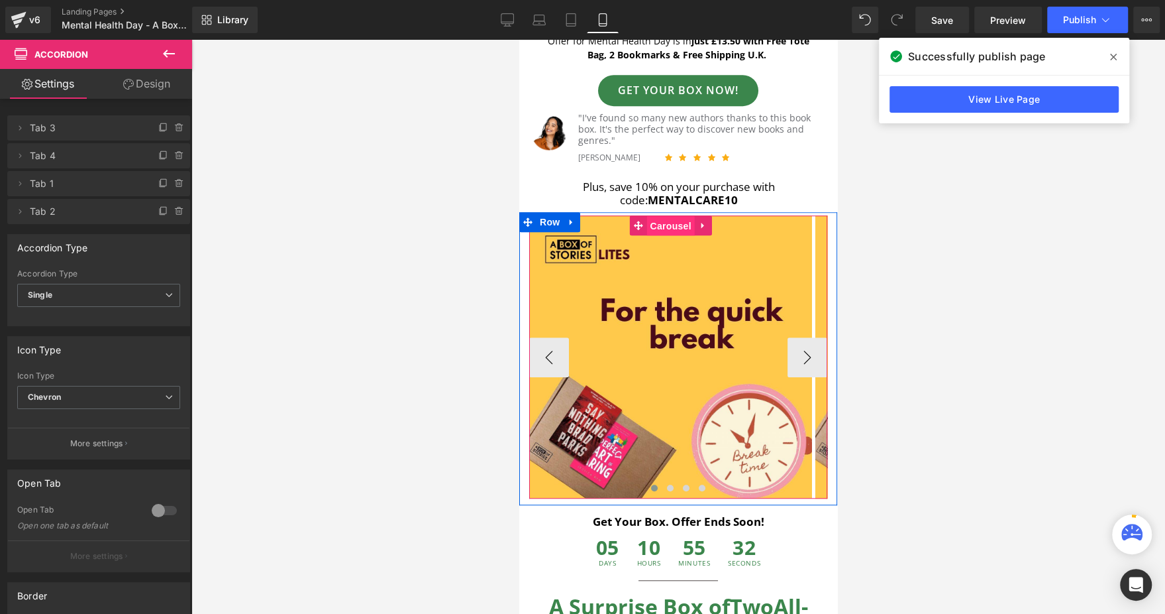
click at [674, 216] on span "Carousel" at bounding box center [671, 226] width 48 height 20
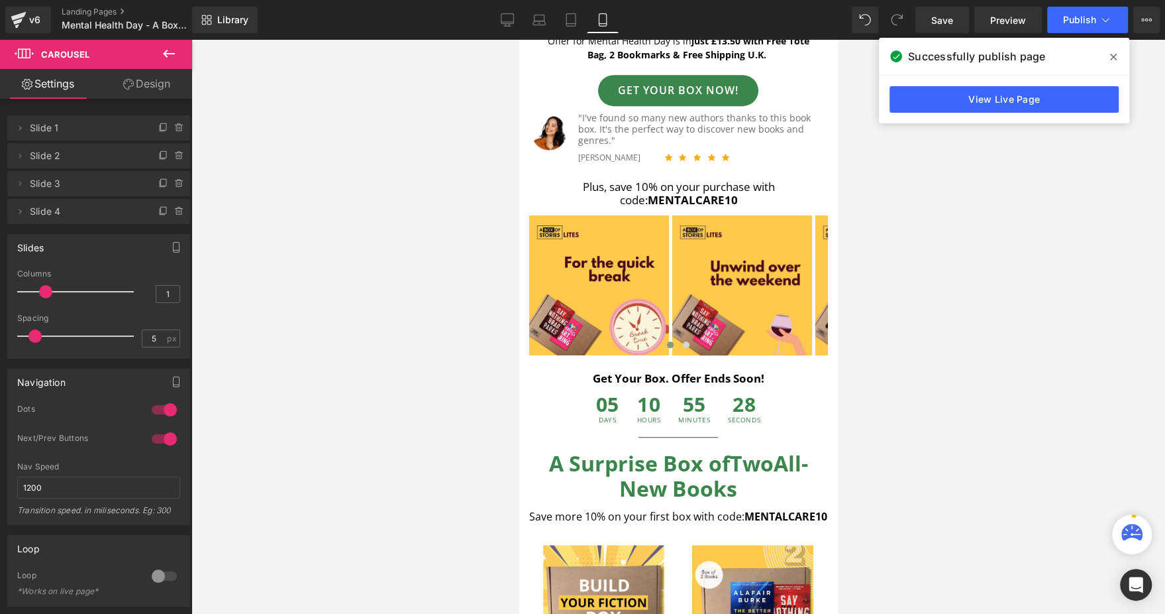
drag, startPoint x: 28, startPoint y: 286, endPoint x: 39, endPoint y: 287, distance: 10.6
click at [39, 287] on span at bounding box center [45, 291] width 13 height 13
click at [567, 9] on link "Tablet" at bounding box center [571, 20] width 32 height 27
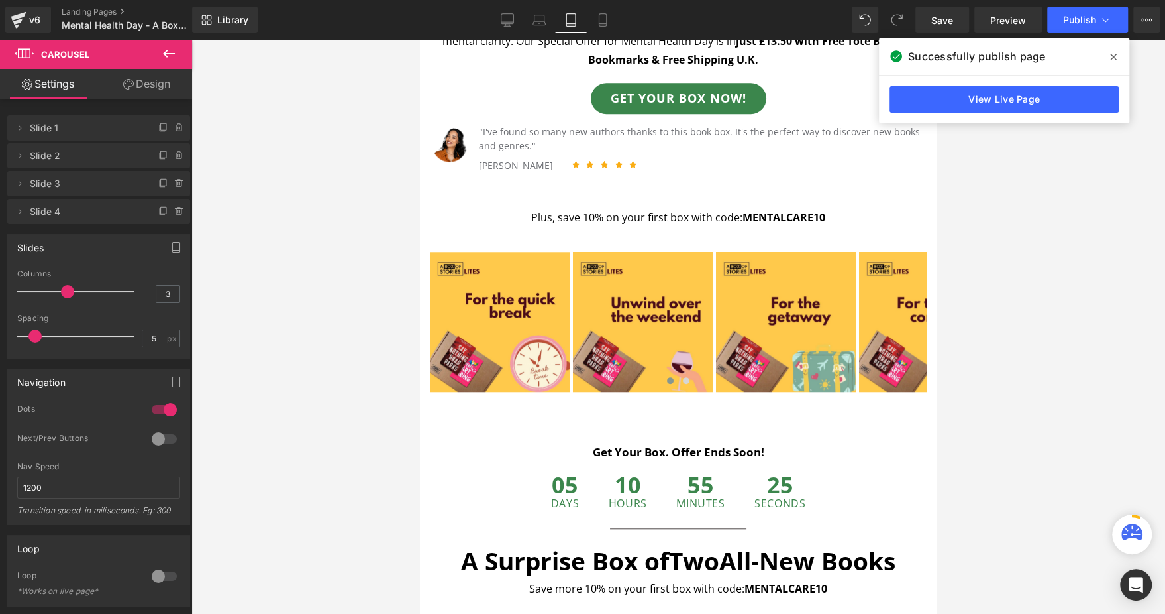
scroll to position [758, 0]
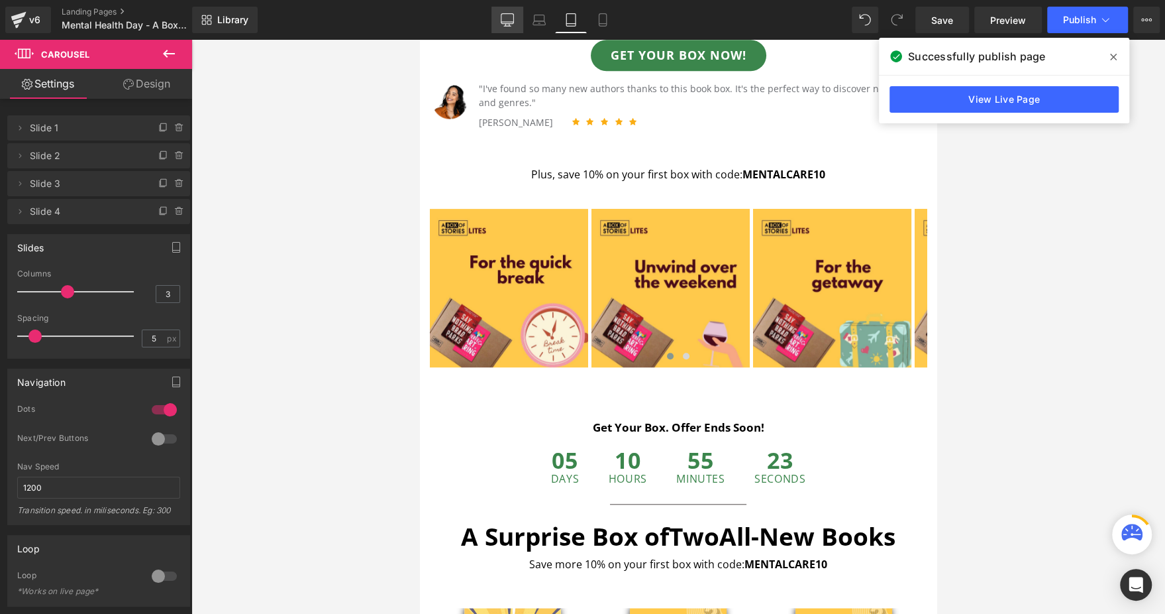
click at [508, 24] on icon at bounding box center [507, 19] width 13 height 13
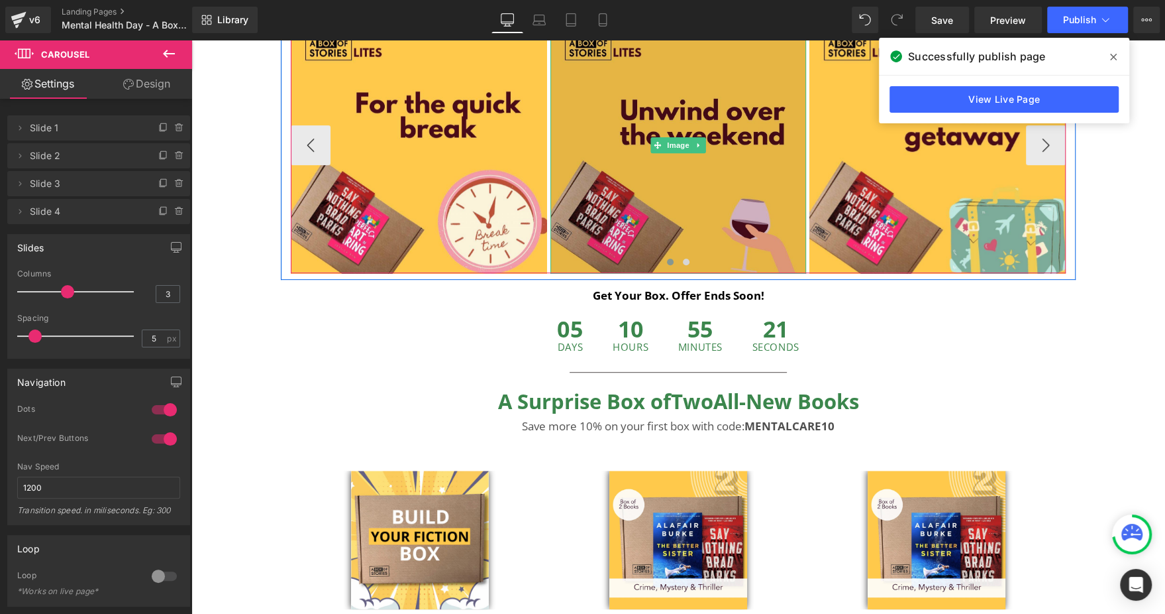
scroll to position [702, 0]
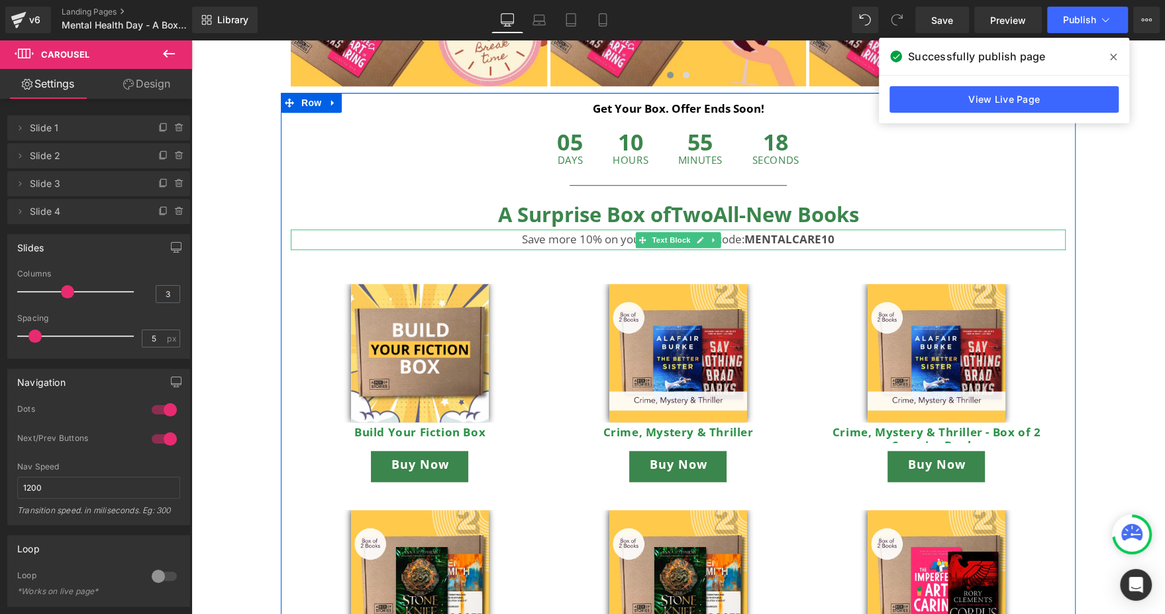
click at [802, 239] on strong "MENTALCARE10" at bounding box center [790, 238] width 90 height 15
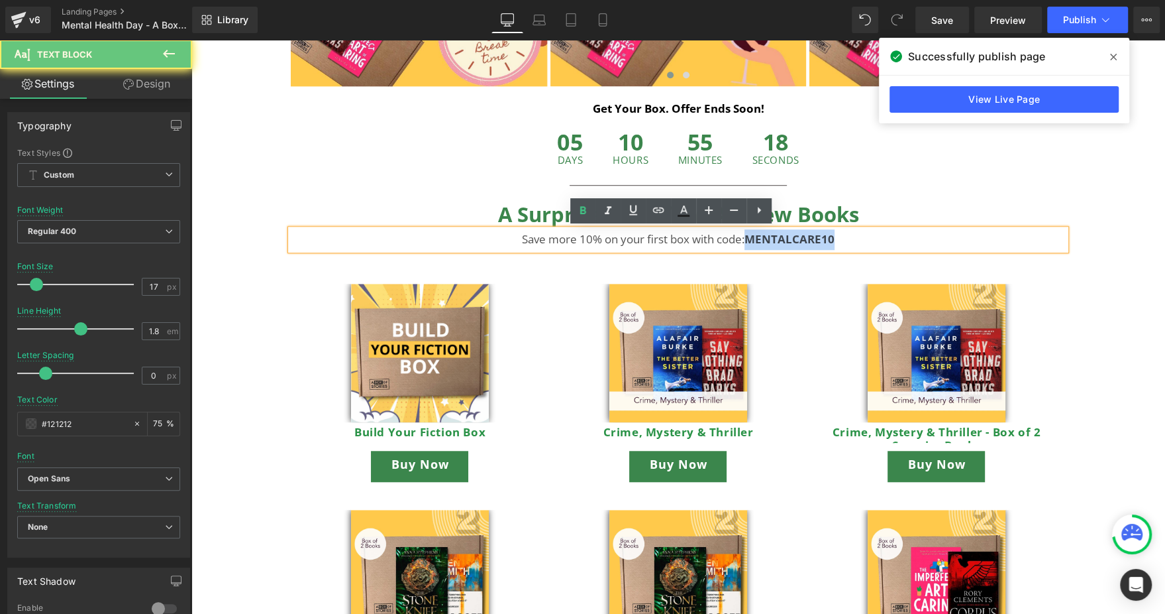
click at [802, 239] on strong "MENTALCARE10" at bounding box center [790, 238] width 90 height 15
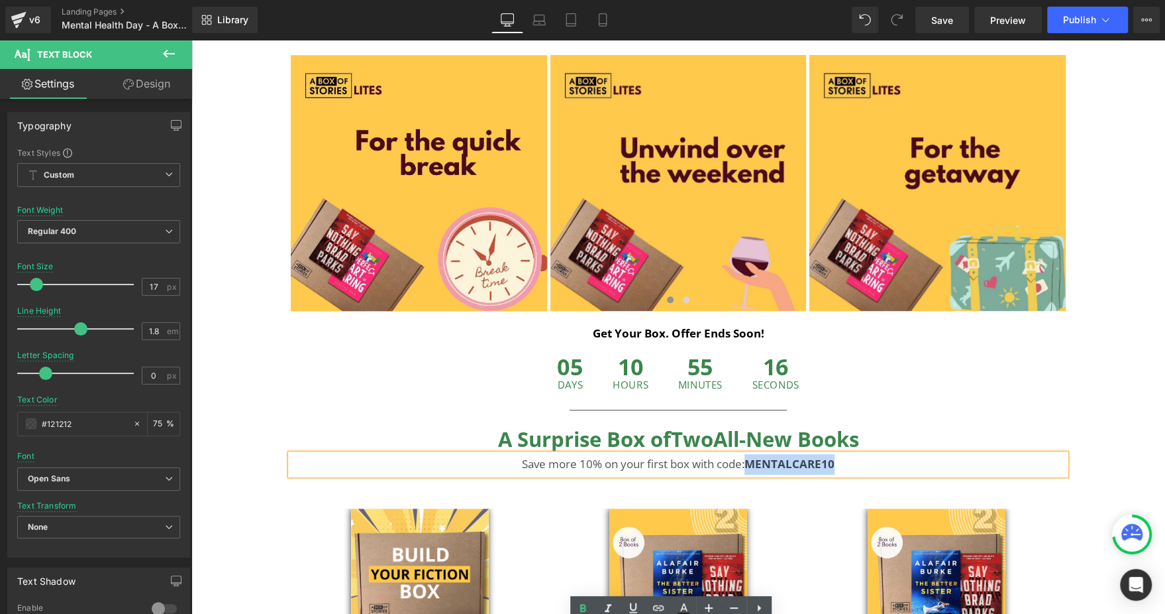
scroll to position [304, 0]
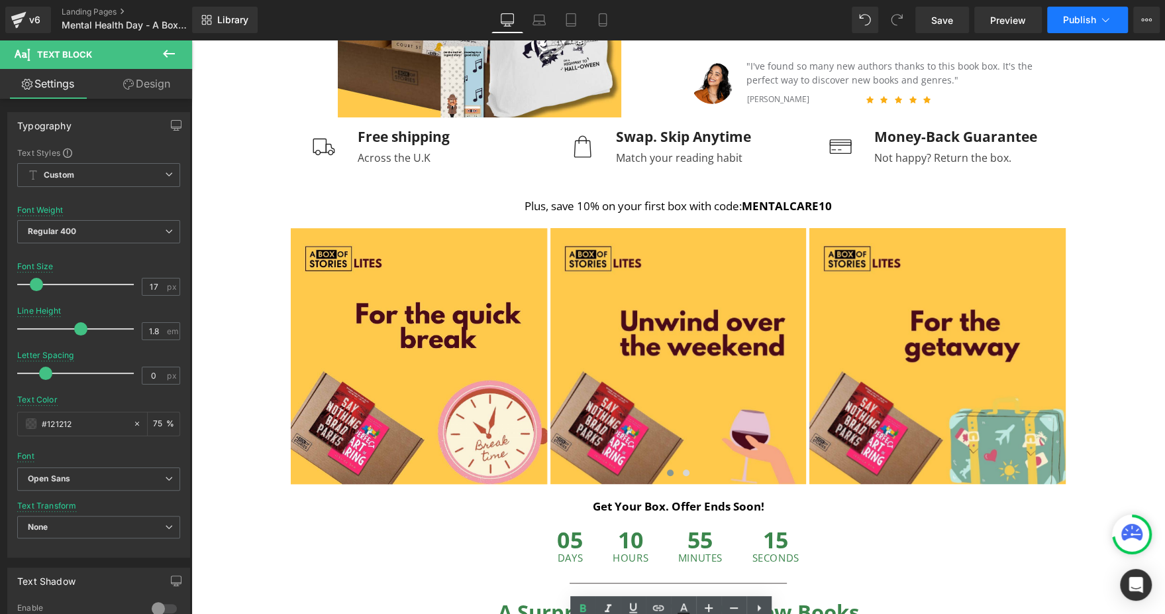
click at [1076, 24] on span "Publish" at bounding box center [1079, 20] width 33 height 11
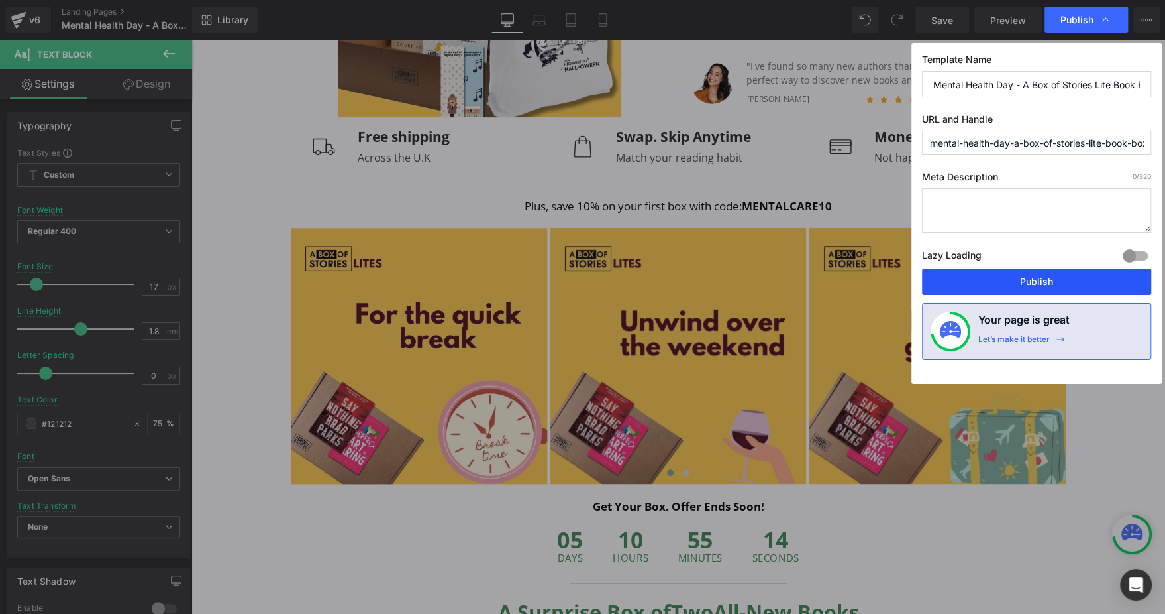
click at [1026, 284] on button "Publish" at bounding box center [1036, 281] width 229 height 27
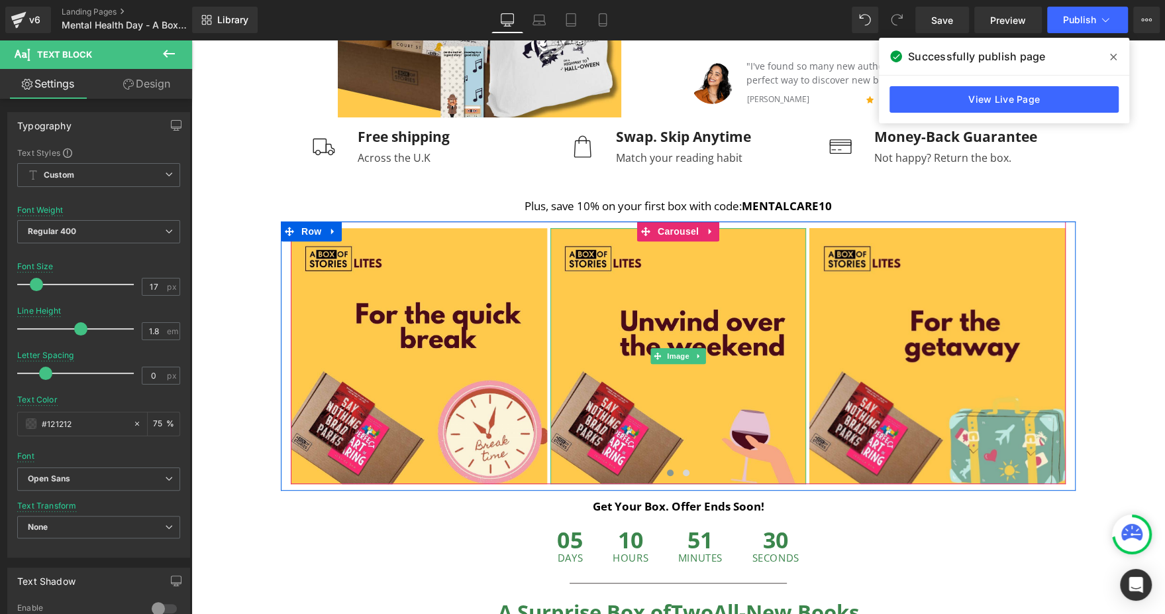
scroll to position [0, 0]
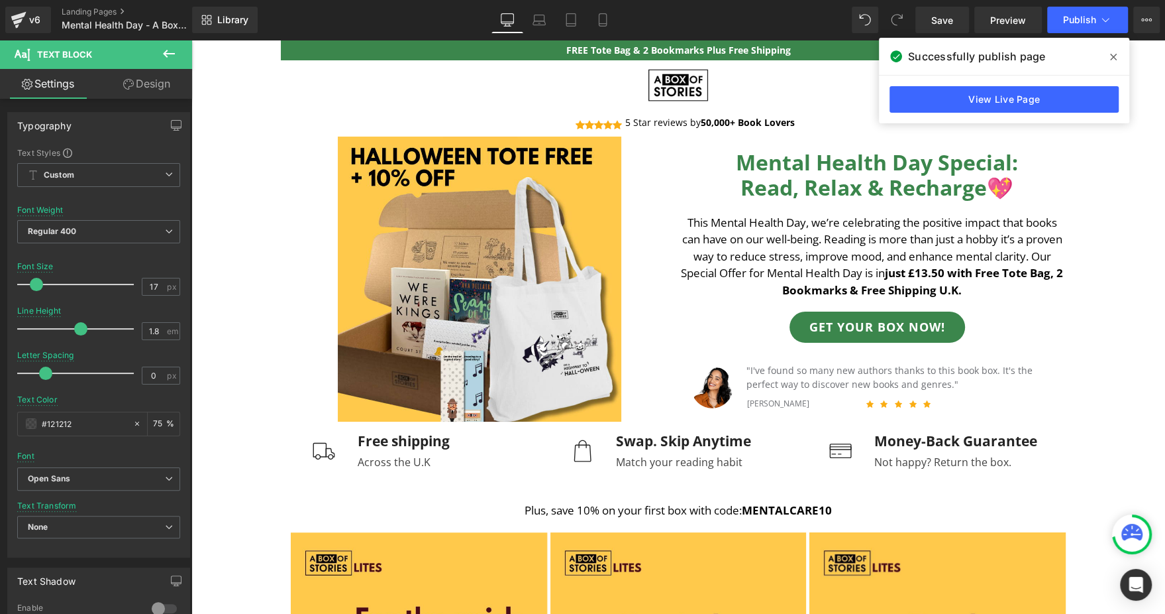
click at [1117, 44] on div "Successfully publish page" at bounding box center [1004, 56] width 250 height 37
click at [1113, 54] on icon at bounding box center [1113, 57] width 7 height 11
